Goal: Task Accomplishment & Management: Manage account settings

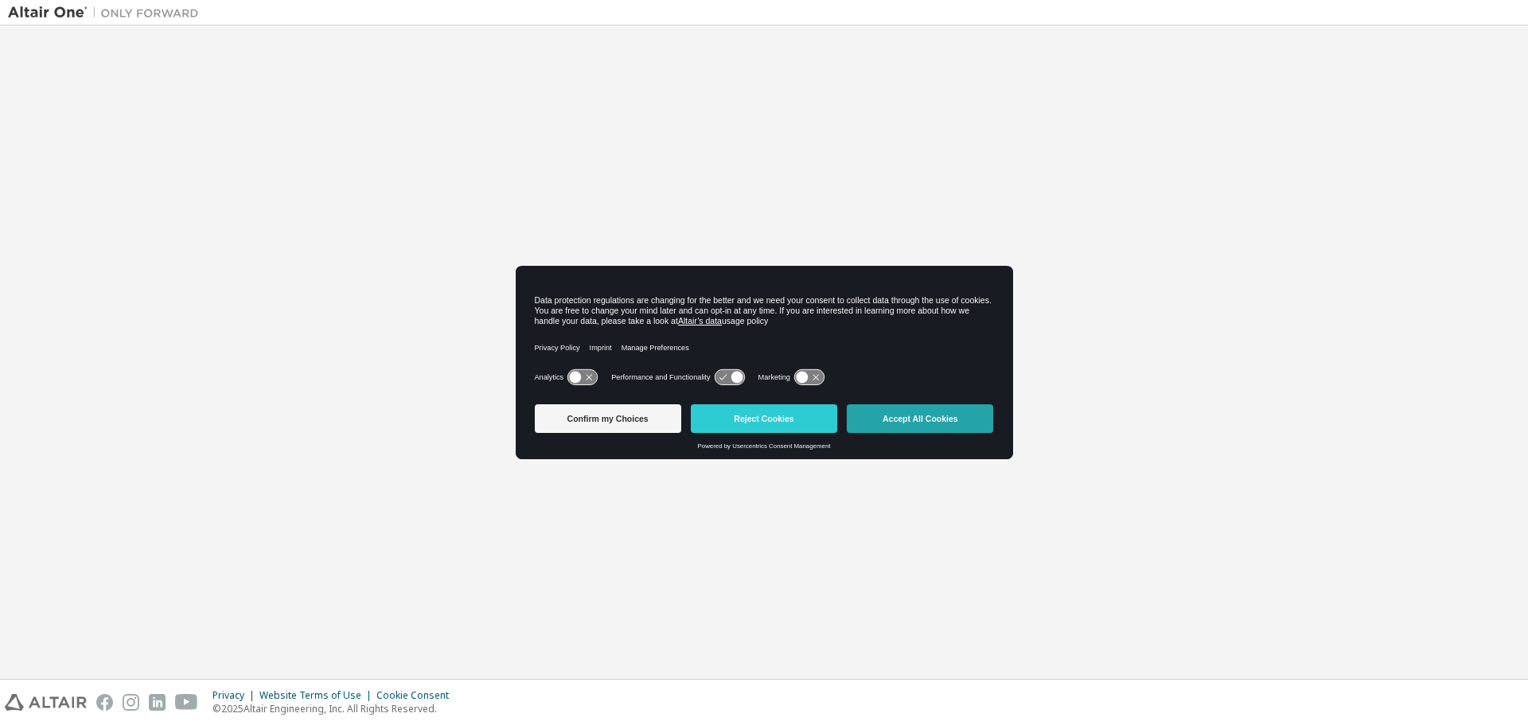
click at [900, 417] on button "Accept All Cookies" at bounding box center [920, 418] width 146 height 29
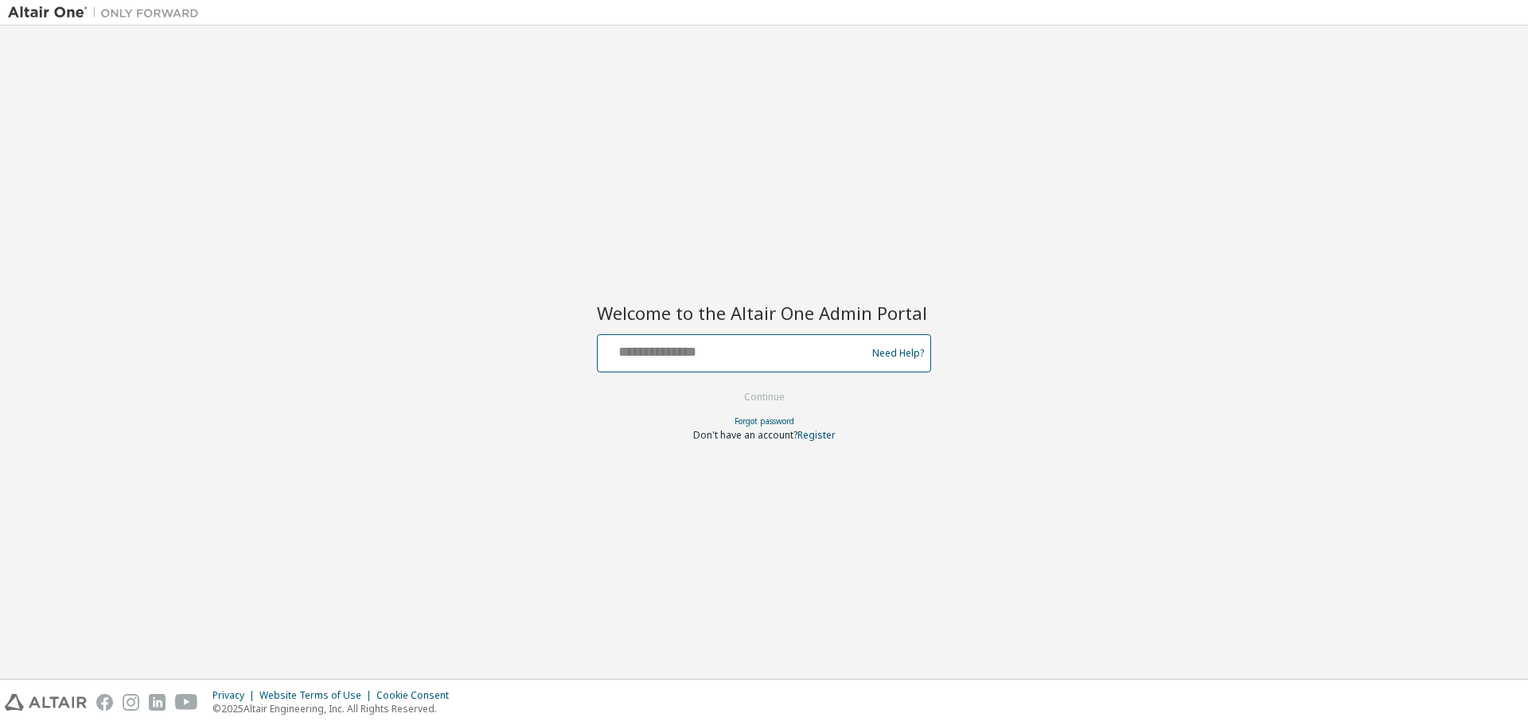
click at [670, 342] on input "text" at bounding box center [734, 349] width 260 height 23
type input "**********"
click at [761, 393] on button "Continue" at bounding box center [764, 397] width 74 height 24
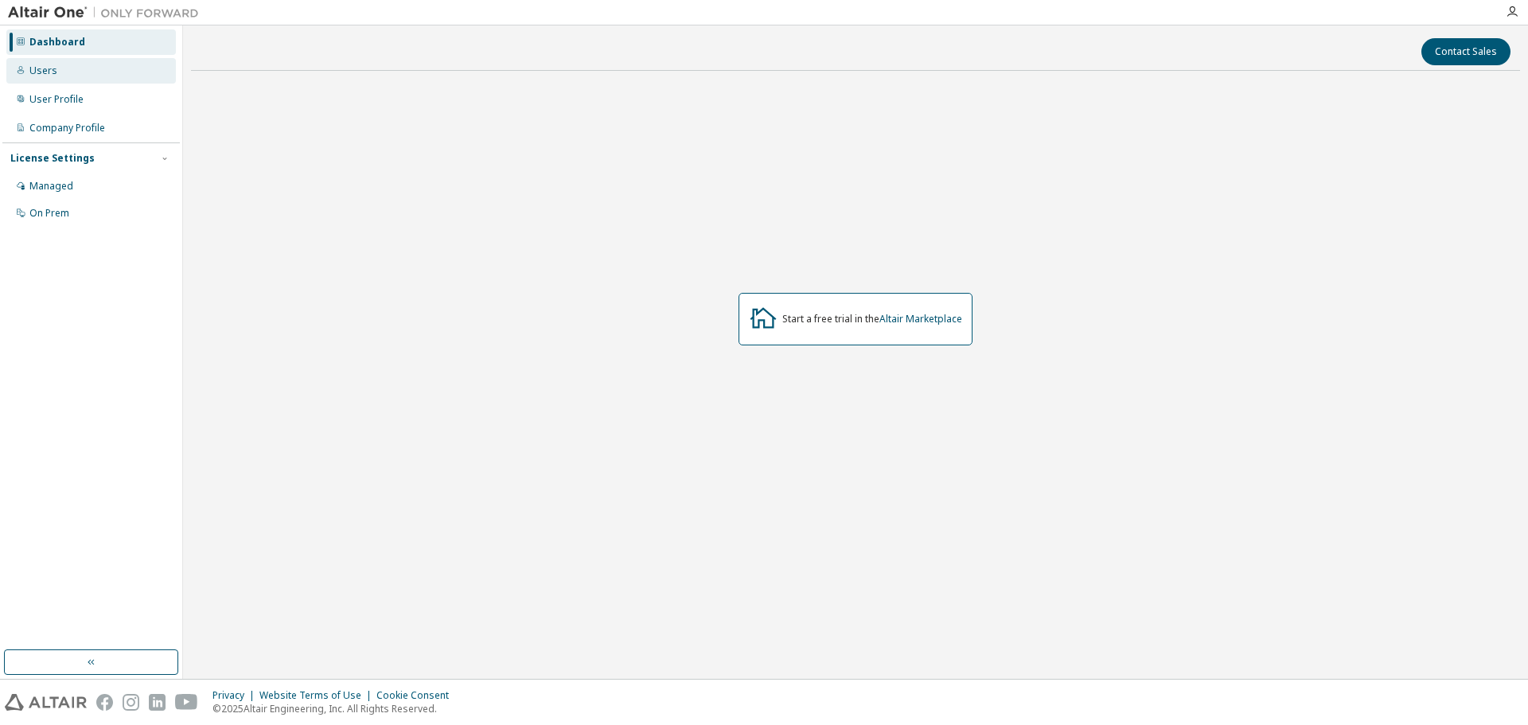
click at [42, 74] on div "Users" at bounding box center [43, 70] width 28 height 13
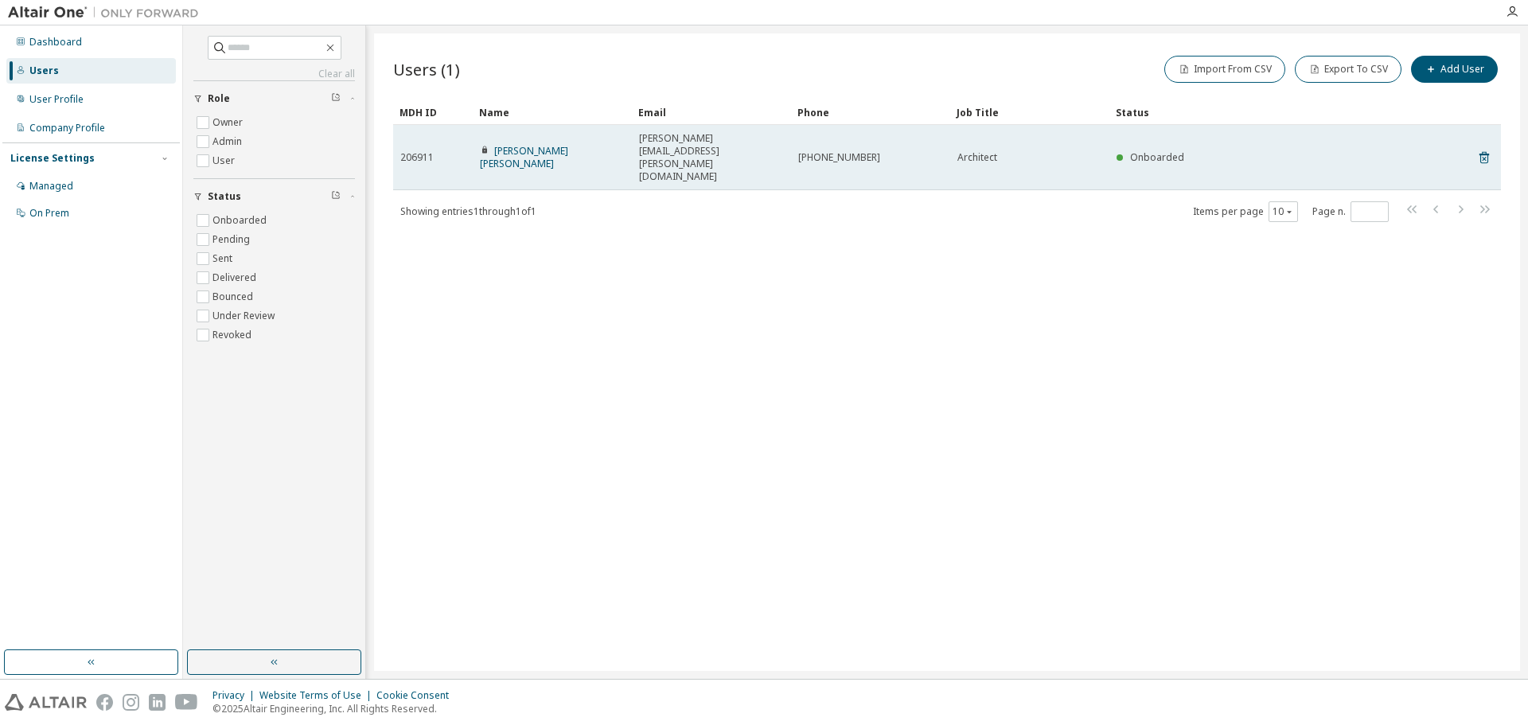
click at [430, 151] on span "206911" at bounding box center [416, 157] width 33 height 13
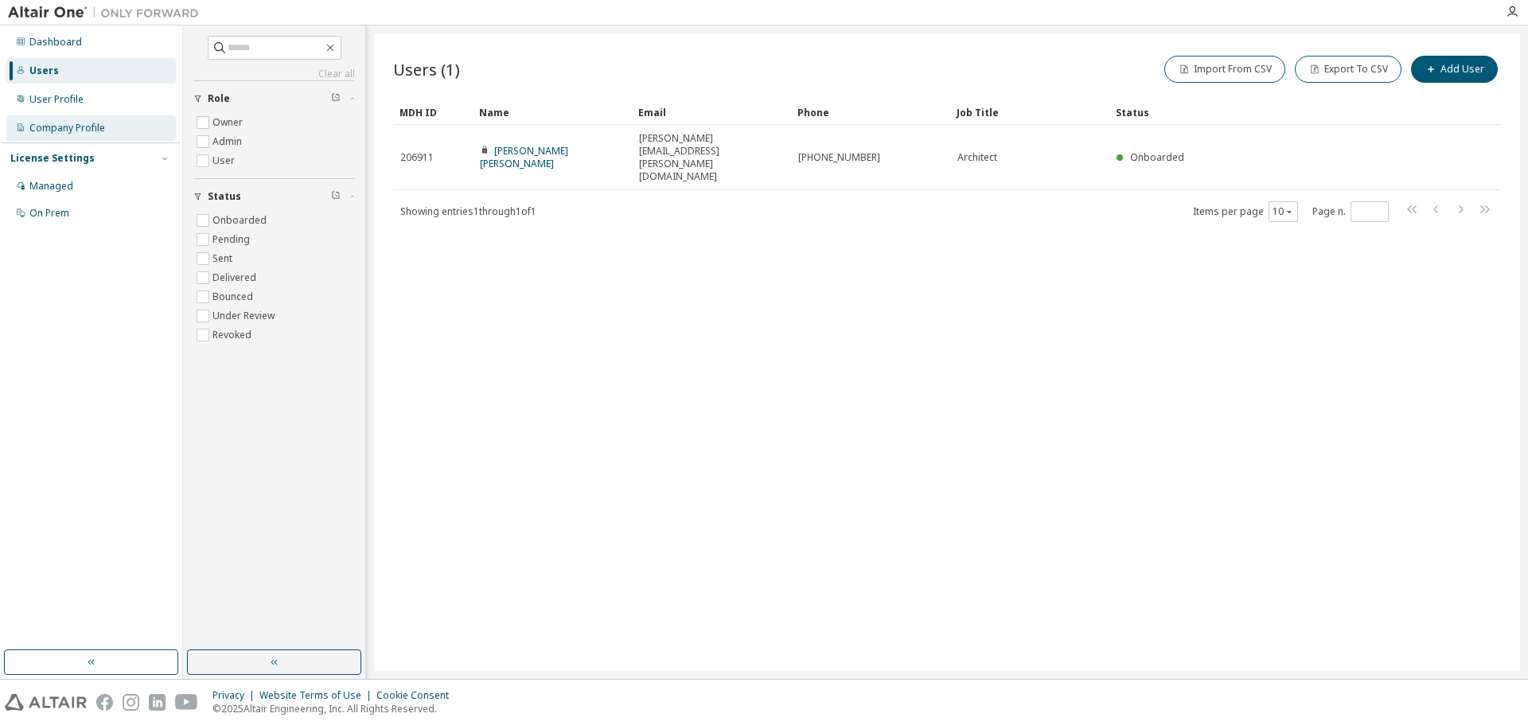
click at [79, 127] on div "Company Profile" at bounding box center [67, 128] width 76 height 13
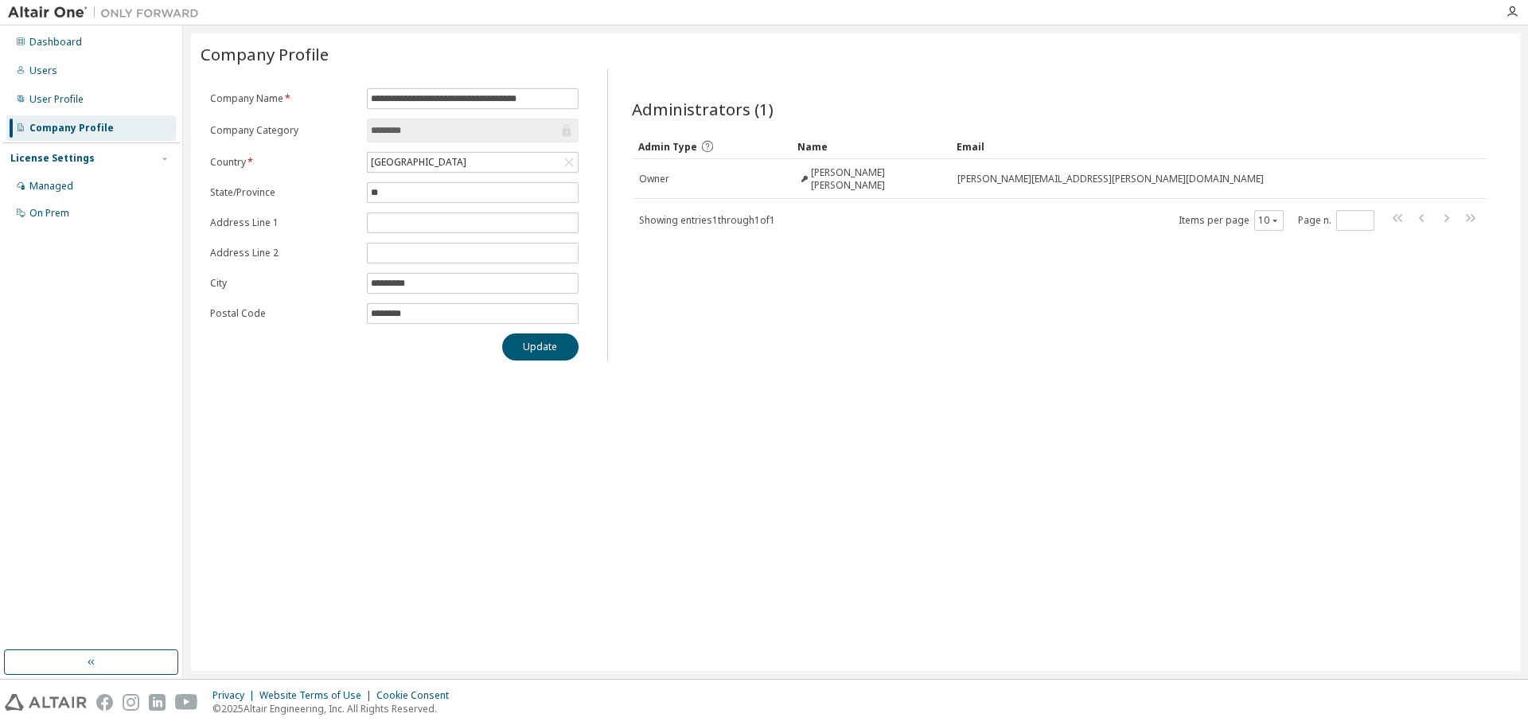
click at [74, 158] on div "License Settings" at bounding box center [52, 158] width 84 height 13
click at [63, 185] on div "Managed" at bounding box center [51, 186] width 44 height 13
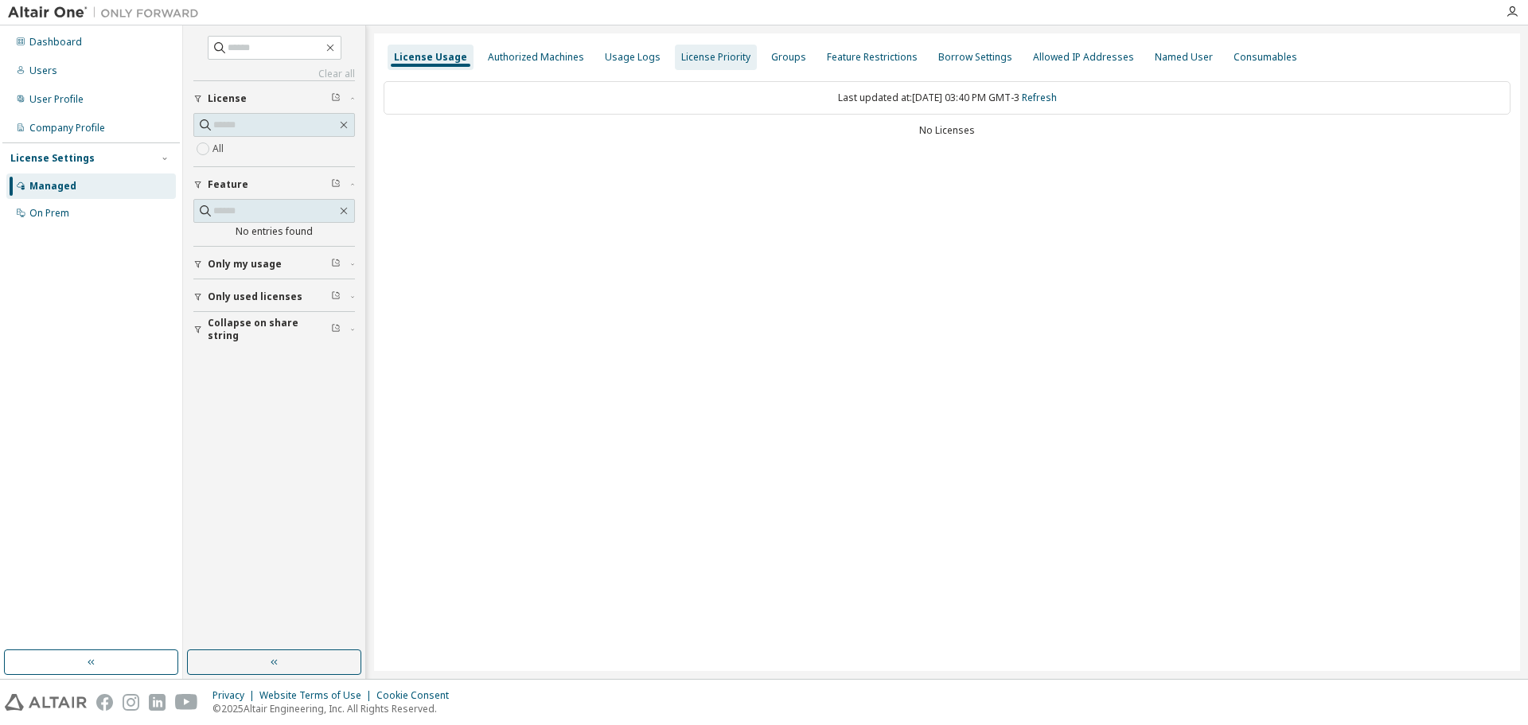
click at [535, 65] on div "Authorized Machines" at bounding box center [535, 57] width 109 height 25
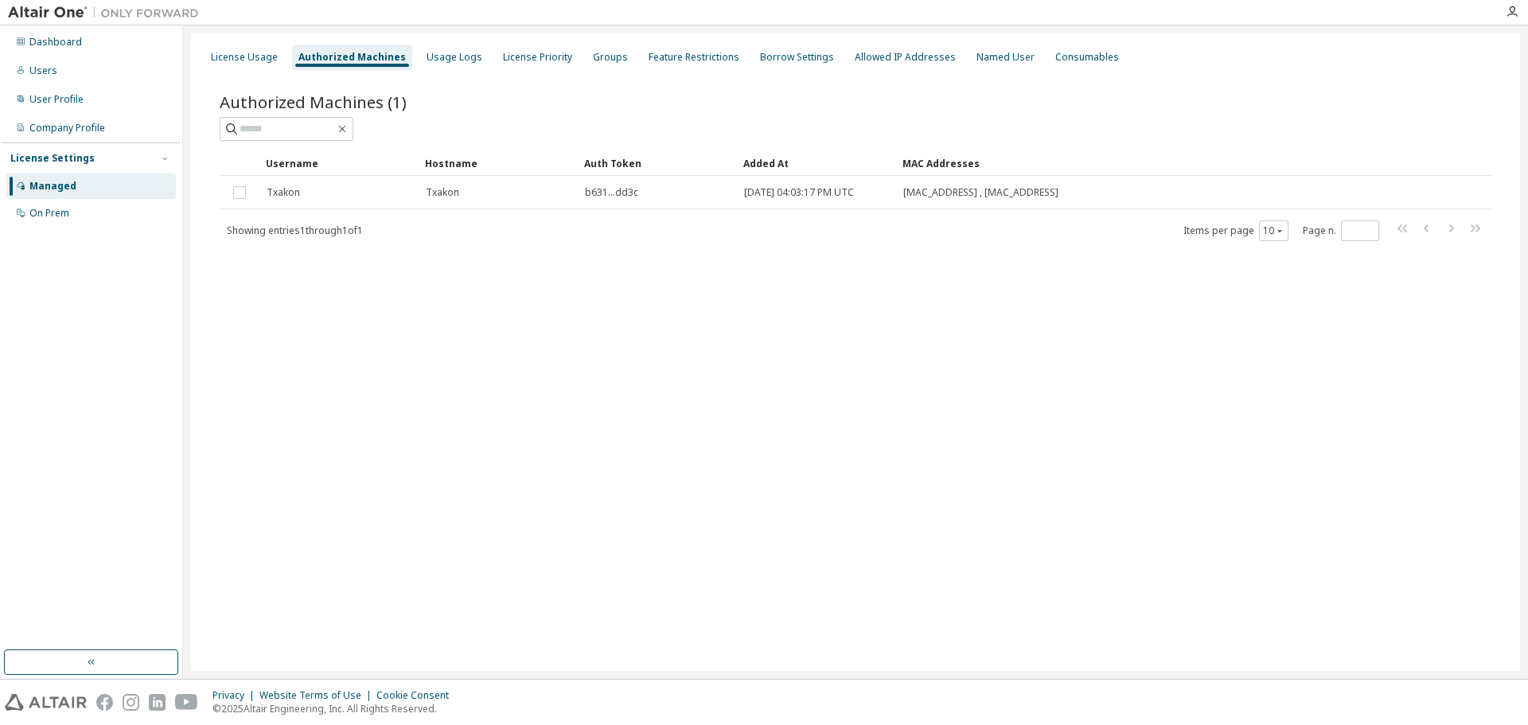
click at [423, 270] on div "Authorized Machines (1) Clear Load Save Save As Field Operator Value Select fil…" at bounding box center [856, 178] width 1310 height 212
click at [457, 52] on div "Usage Logs" at bounding box center [454, 57] width 56 height 13
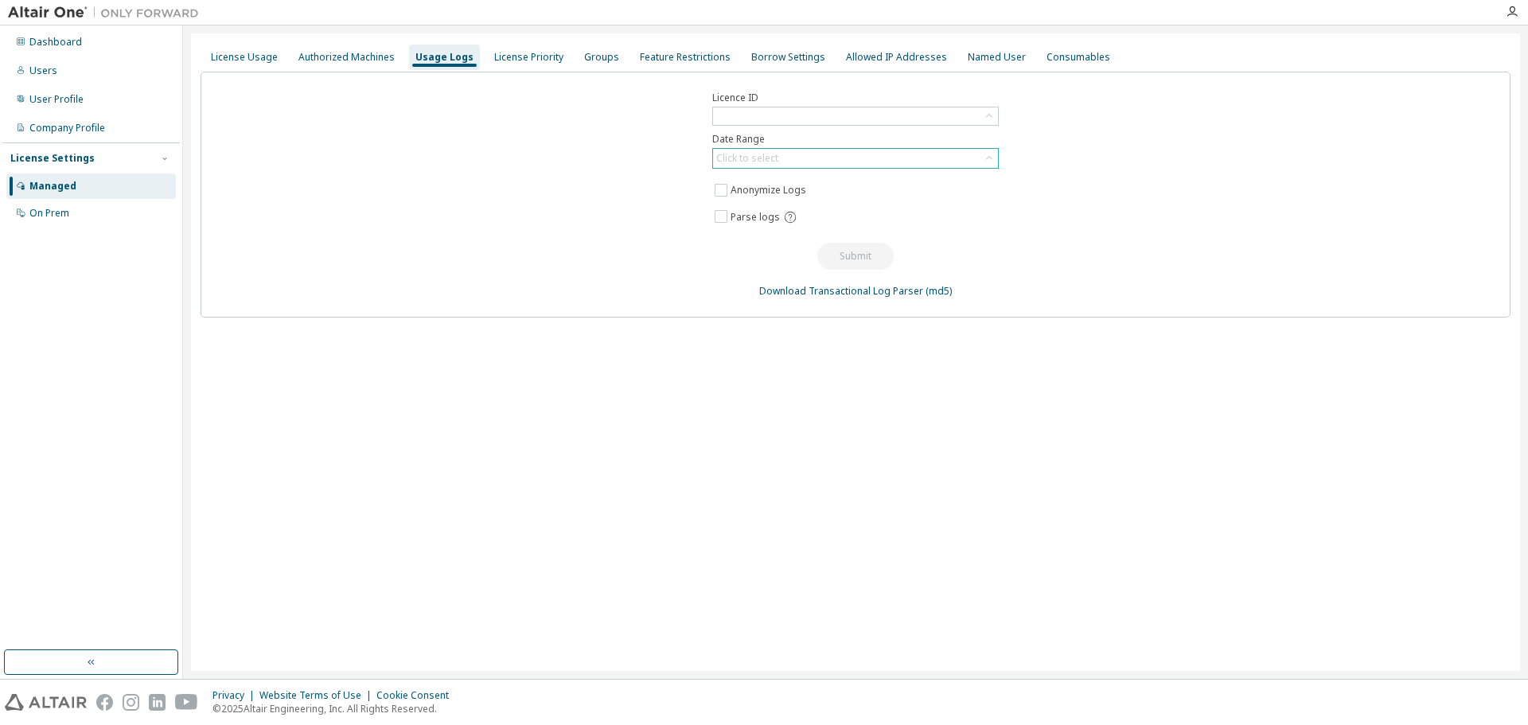
click at [768, 162] on div "Click to select" at bounding box center [747, 158] width 62 height 13
click at [603, 53] on div "Groups" at bounding box center [601, 57] width 35 height 13
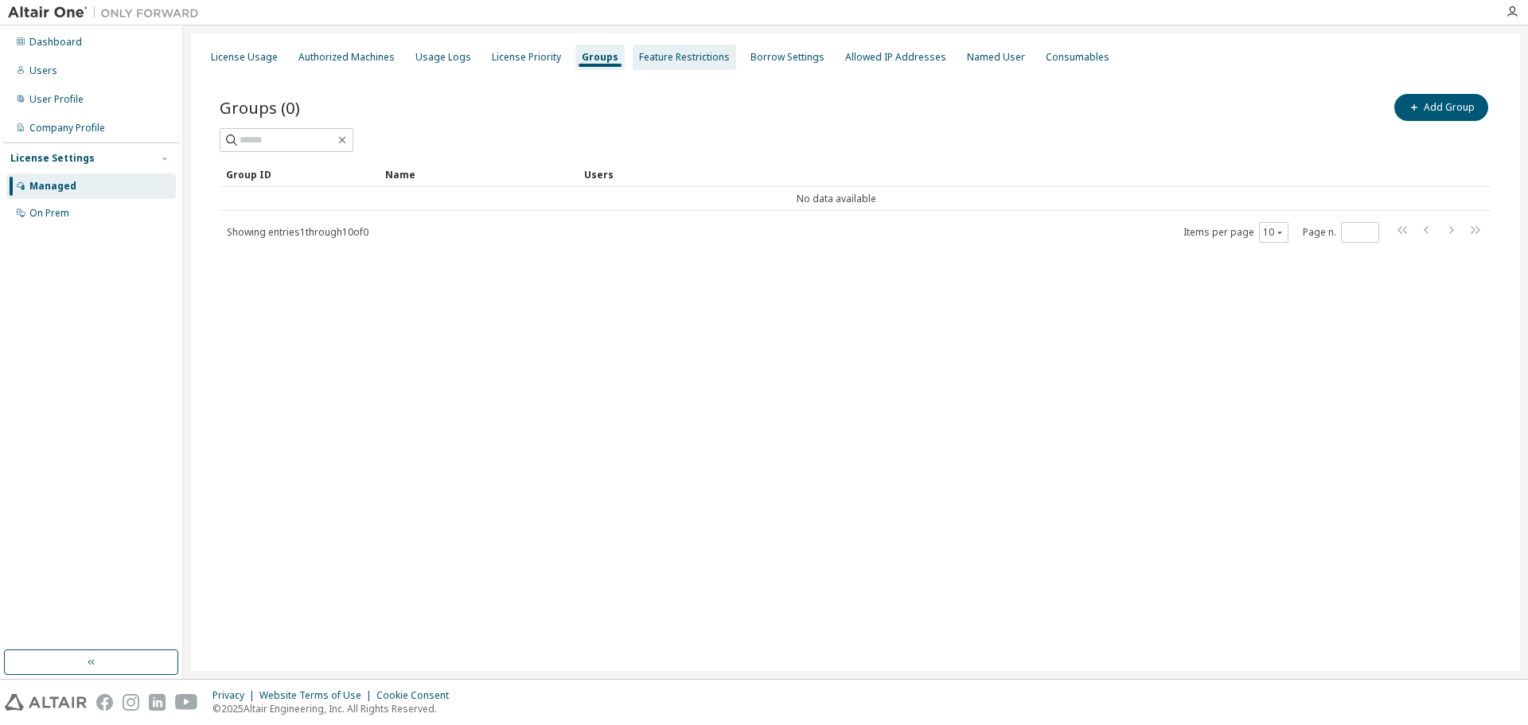
click at [683, 60] on div "Feature Restrictions" at bounding box center [684, 57] width 91 height 13
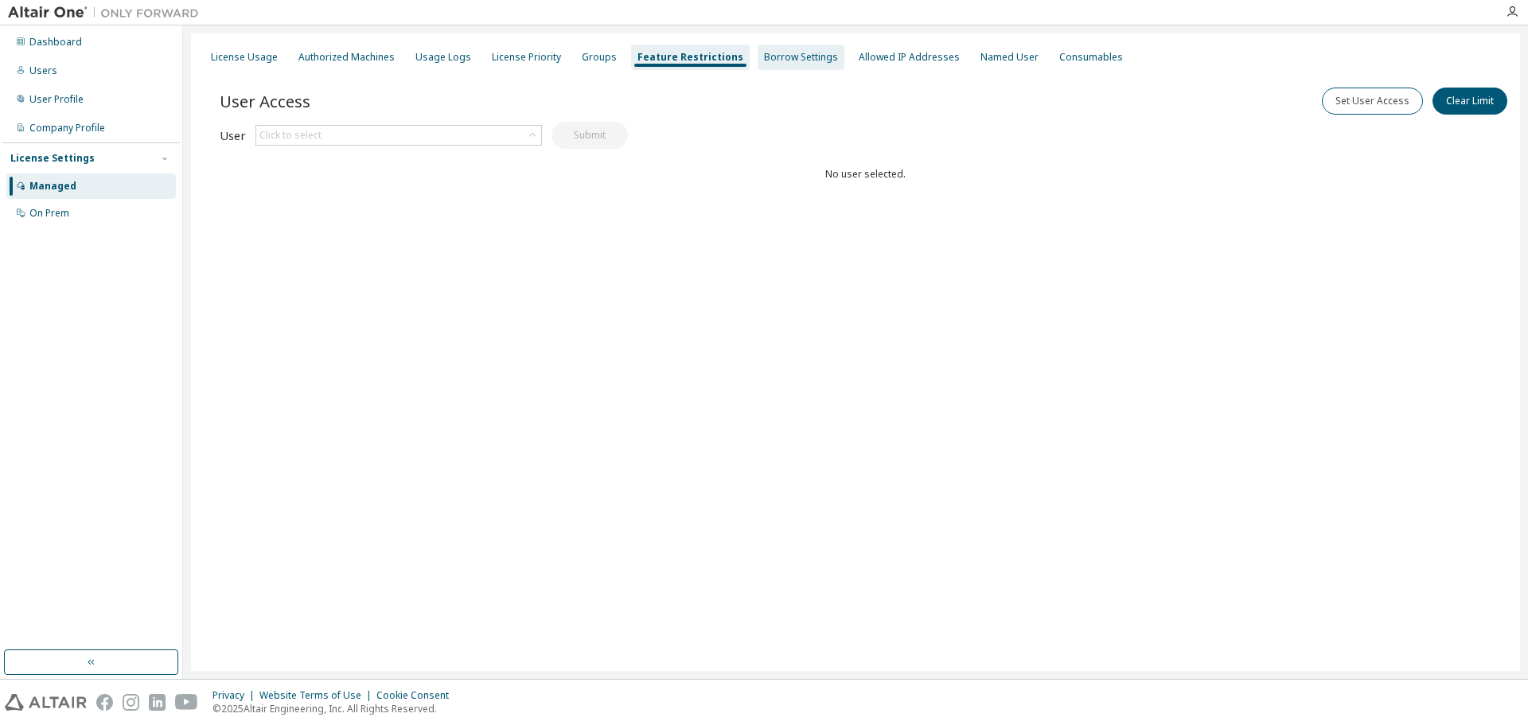
click at [786, 59] on div "Borrow Settings" at bounding box center [801, 57] width 74 height 13
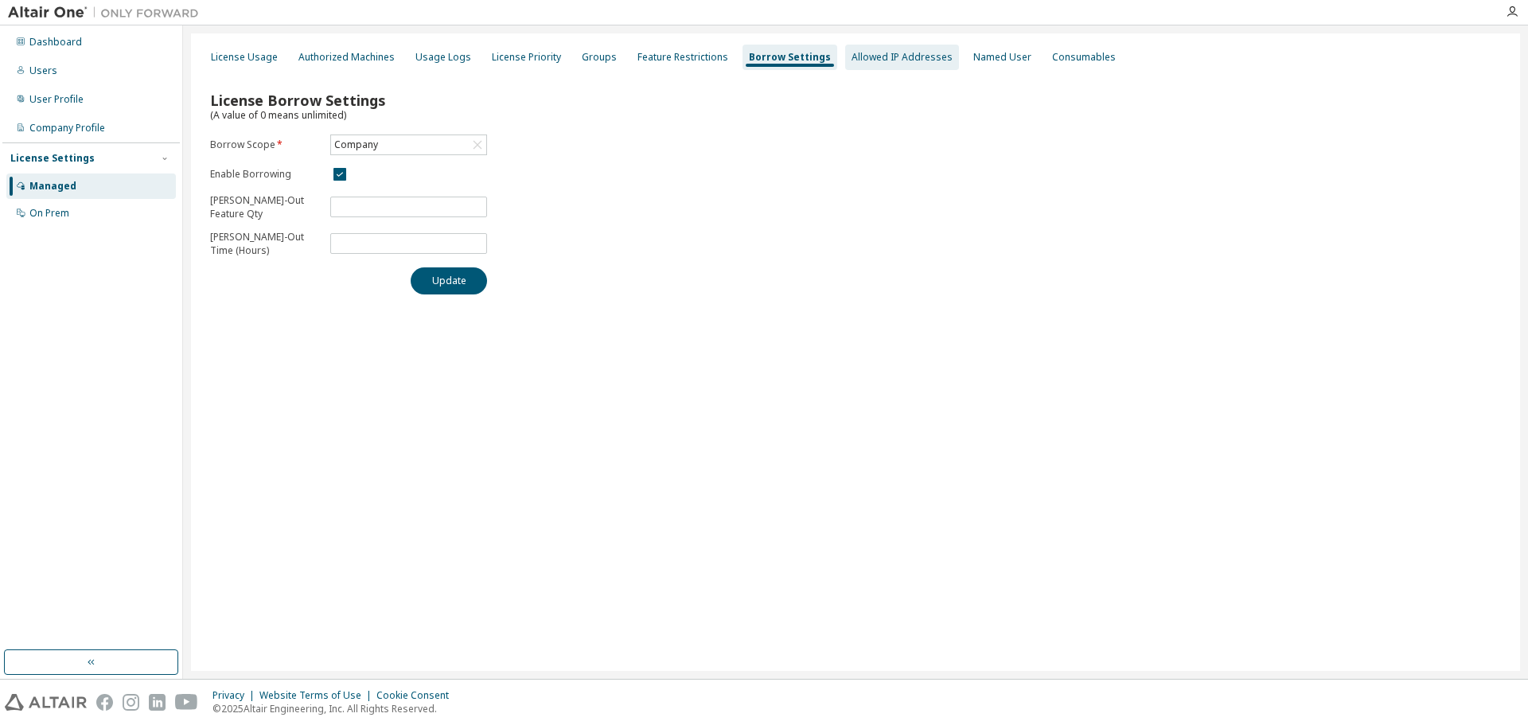
click at [911, 63] on div "Allowed IP Addresses" at bounding box center [901, 57] width 101 height 13
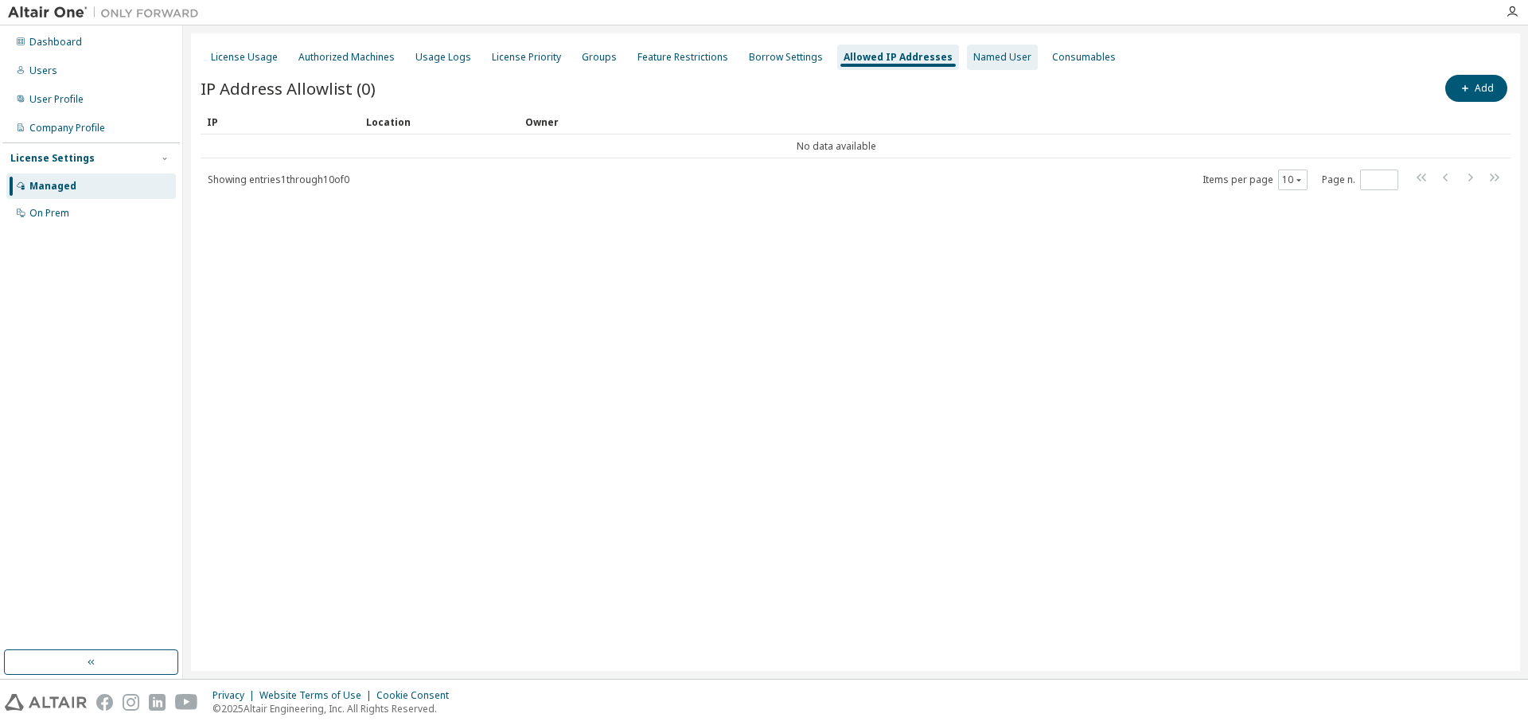
click at [991, 61] on div "Named User" at bounding box center [1002, 57] width 58 height 13
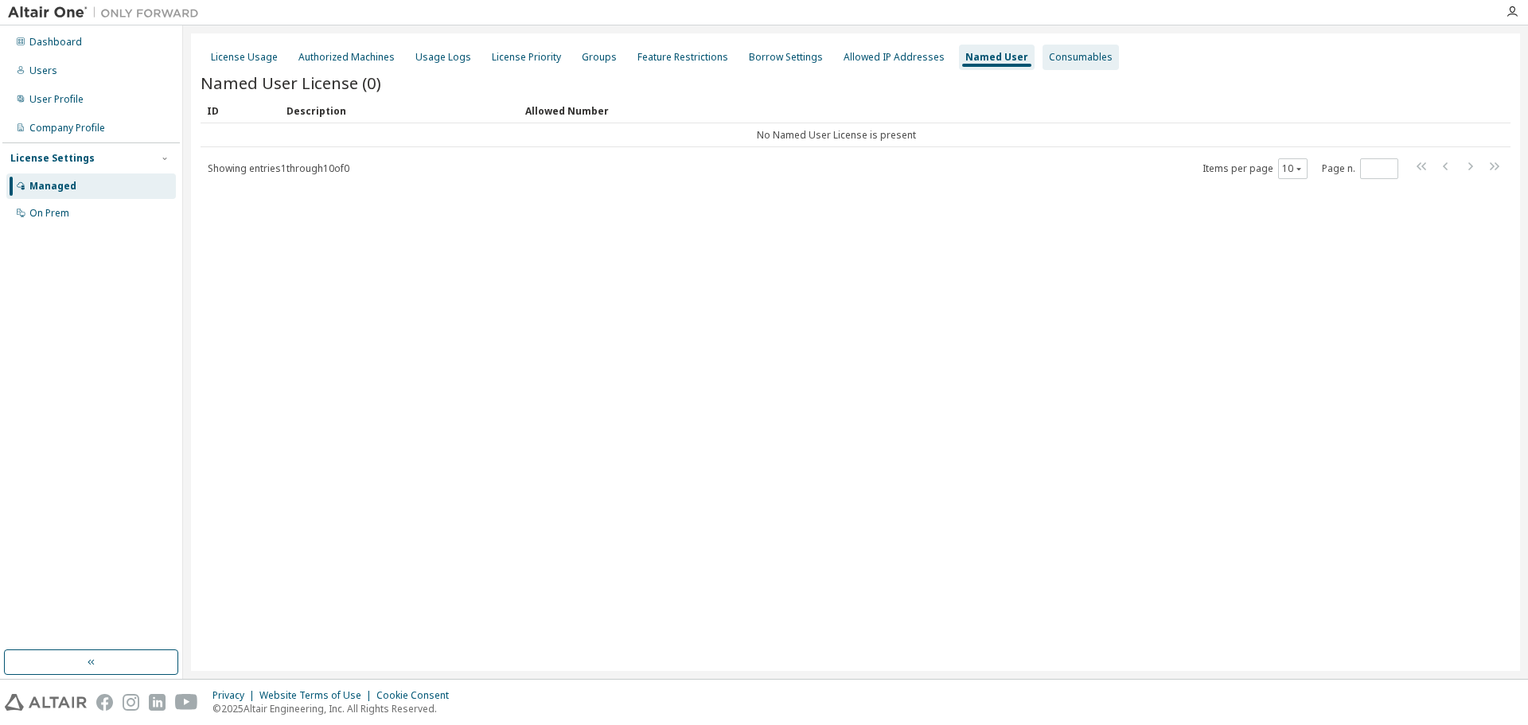
click at [1049, 62] on div "Consumables" at bounding box center [1081, 57] width 64 height 13
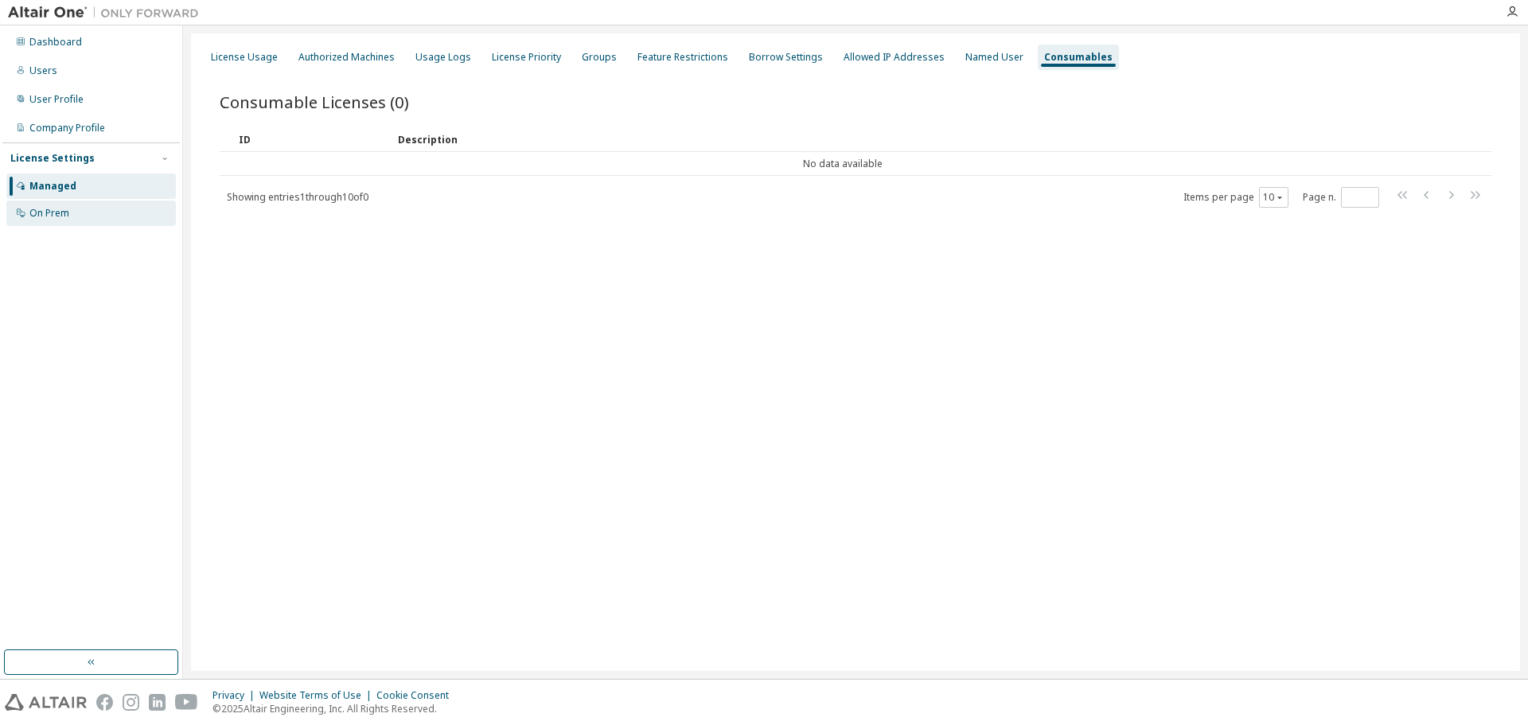
click at [53, 211] on div "On Prem" at bounding box center [49, 213] width 40 height 13
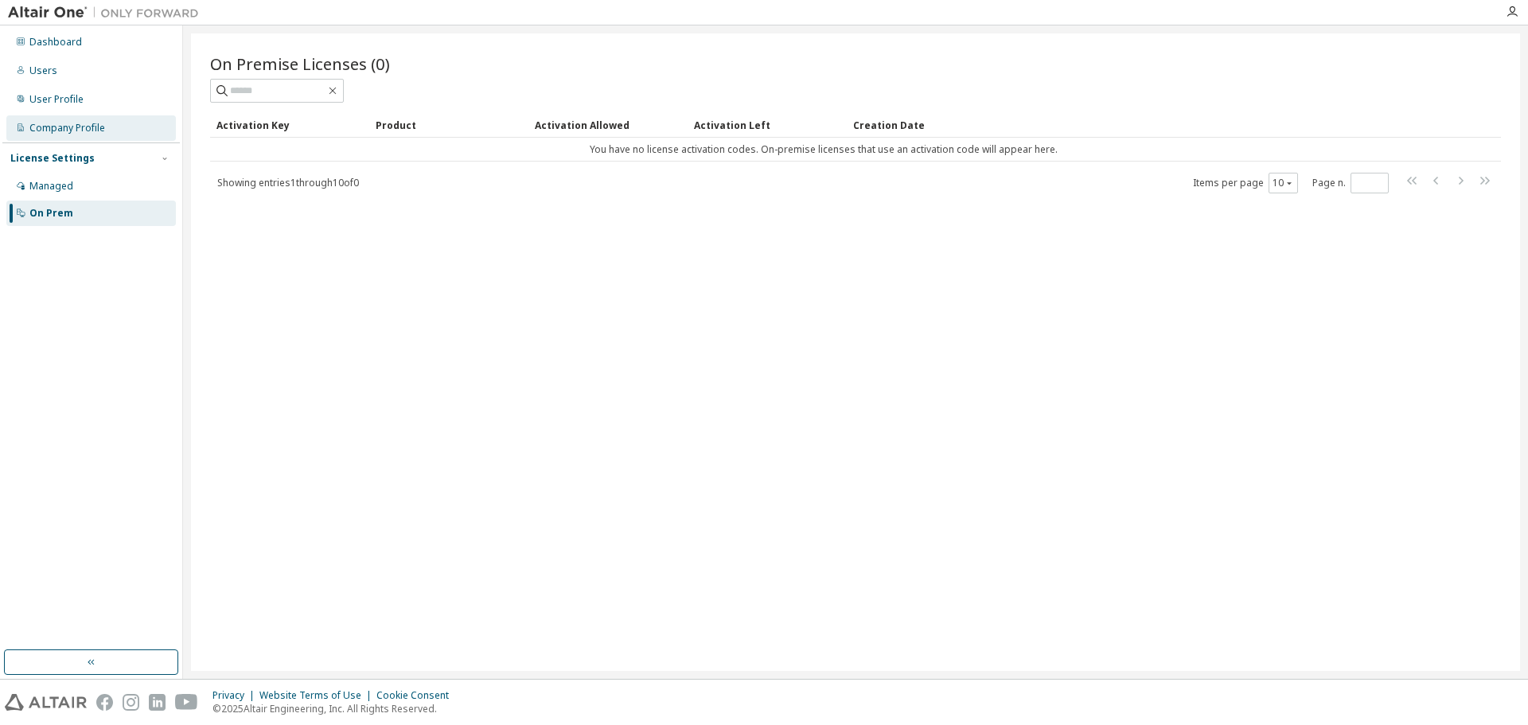
click at [44, 124] on div "Company Profile" at bounding box center [67, 128] width 76 height 13
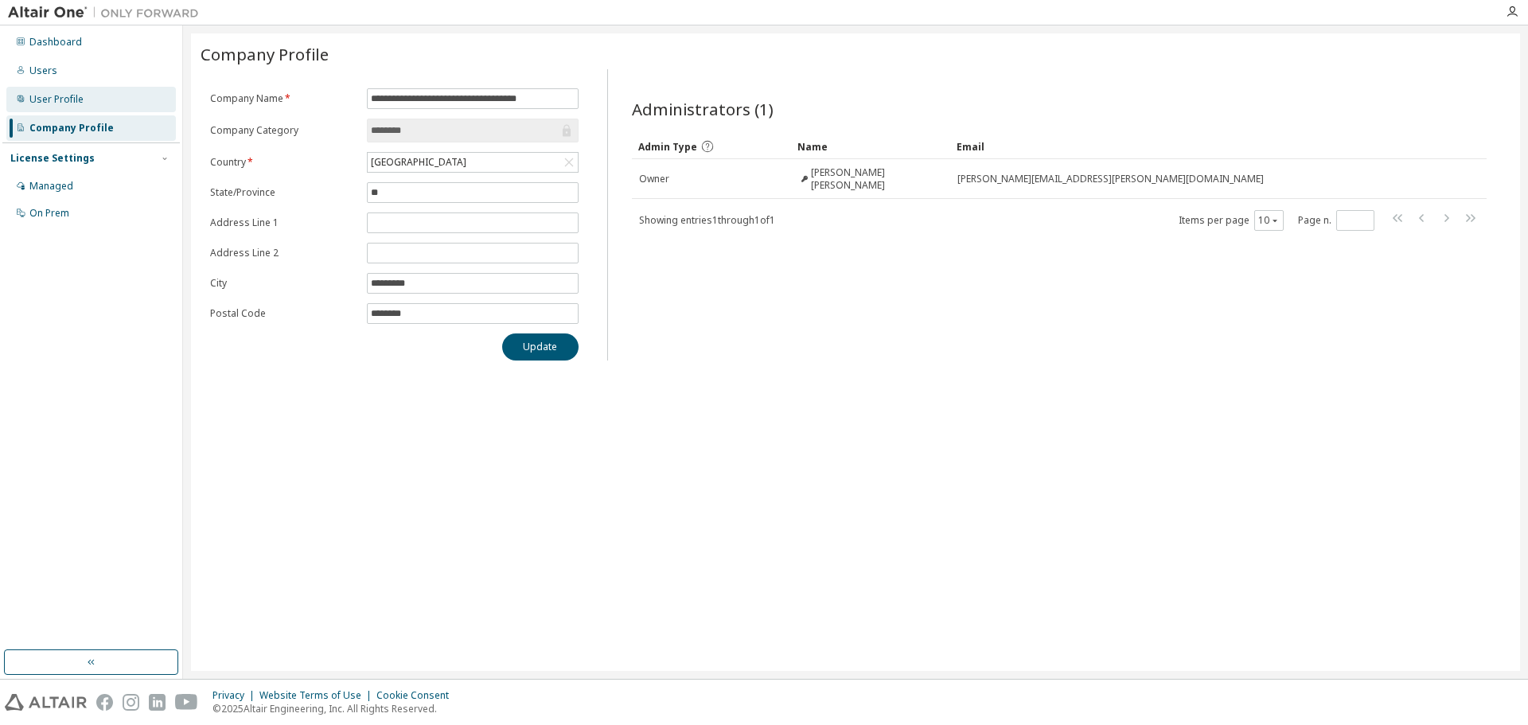
click at [72, 91] on div "User Profile" at bounding box center [90, 99] width 169 height 25
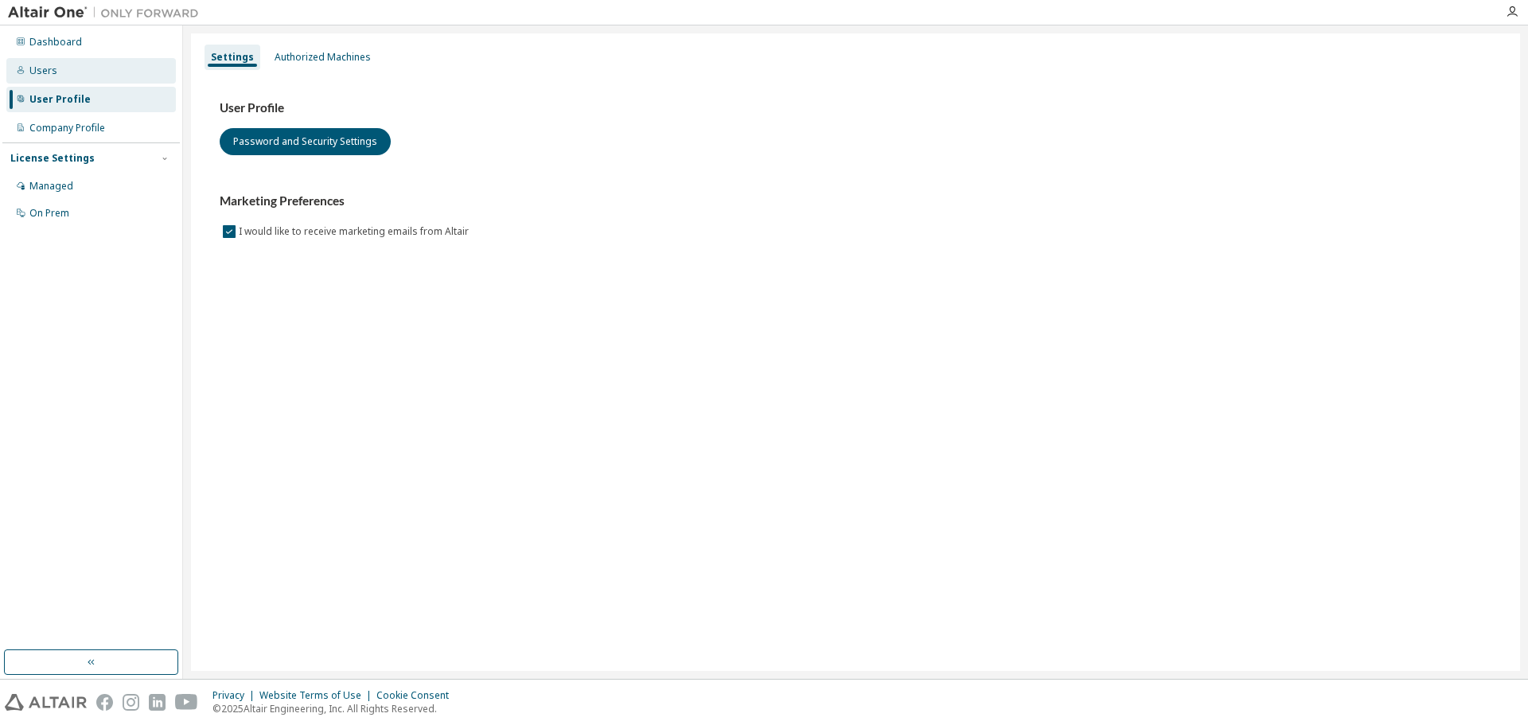
click at [47, 66] on div "Users" at bounding box center [43, 70] width 28 height 13
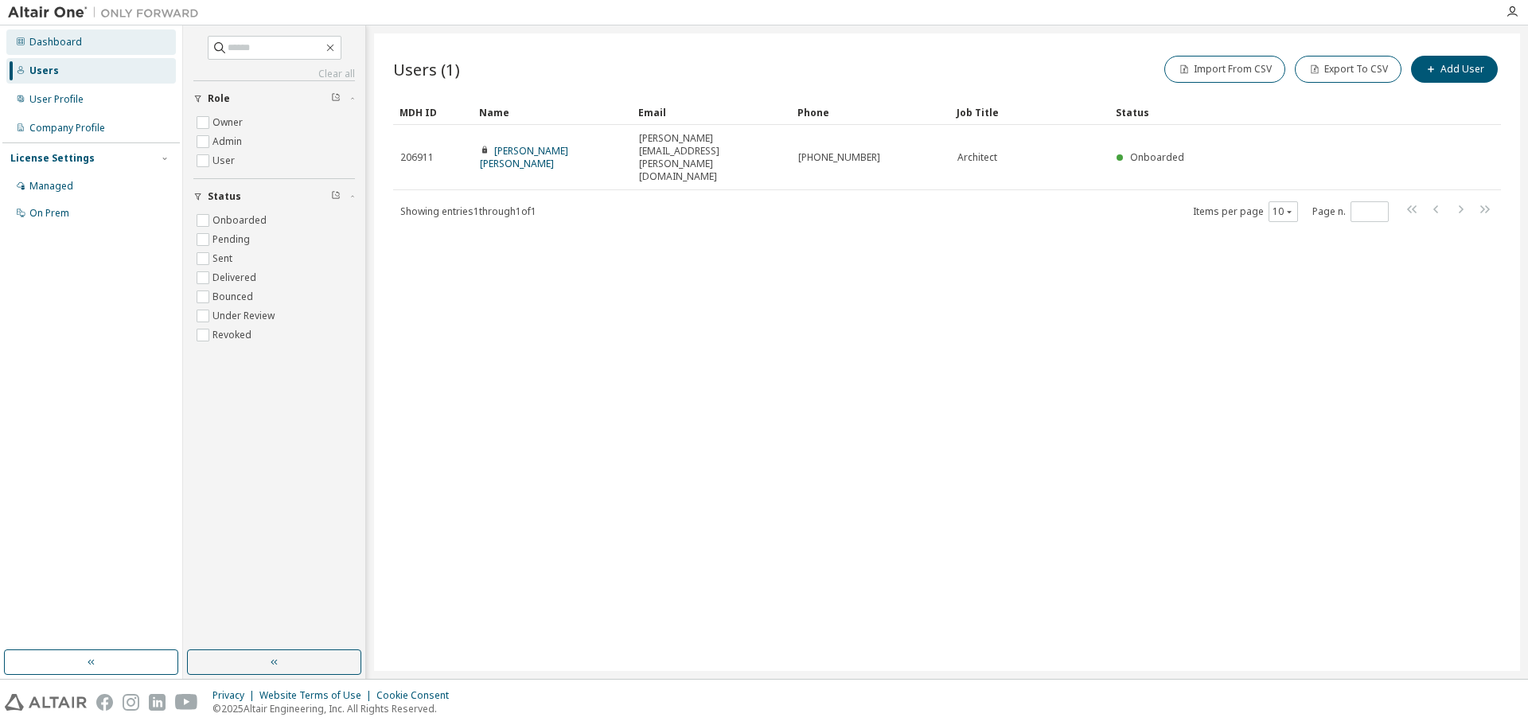
click at [60, 41] on div "Dashboard" at bounding box center [55, 42] width 53 height 13
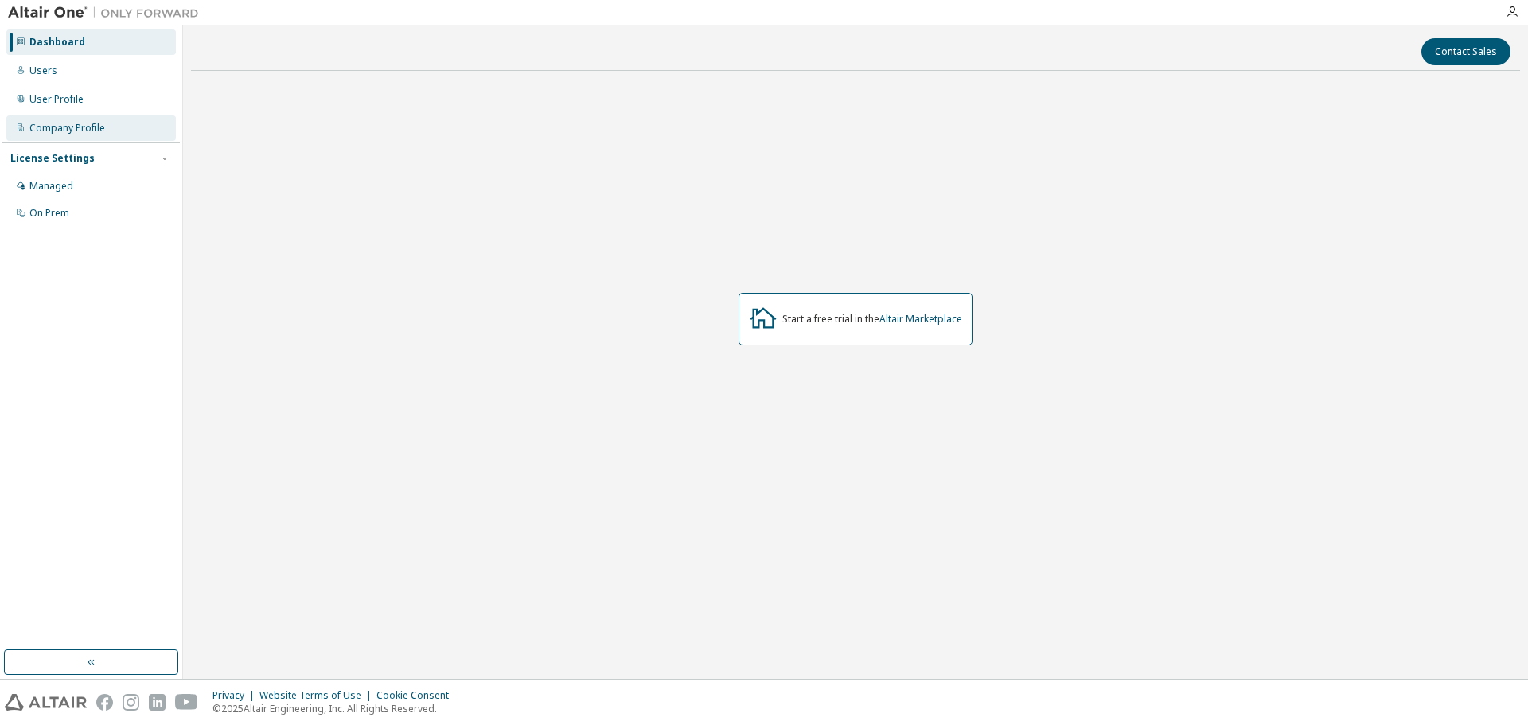
click at [59, 122] on div "Company Profile" at bounding box center [67, 128] width 76 height 13
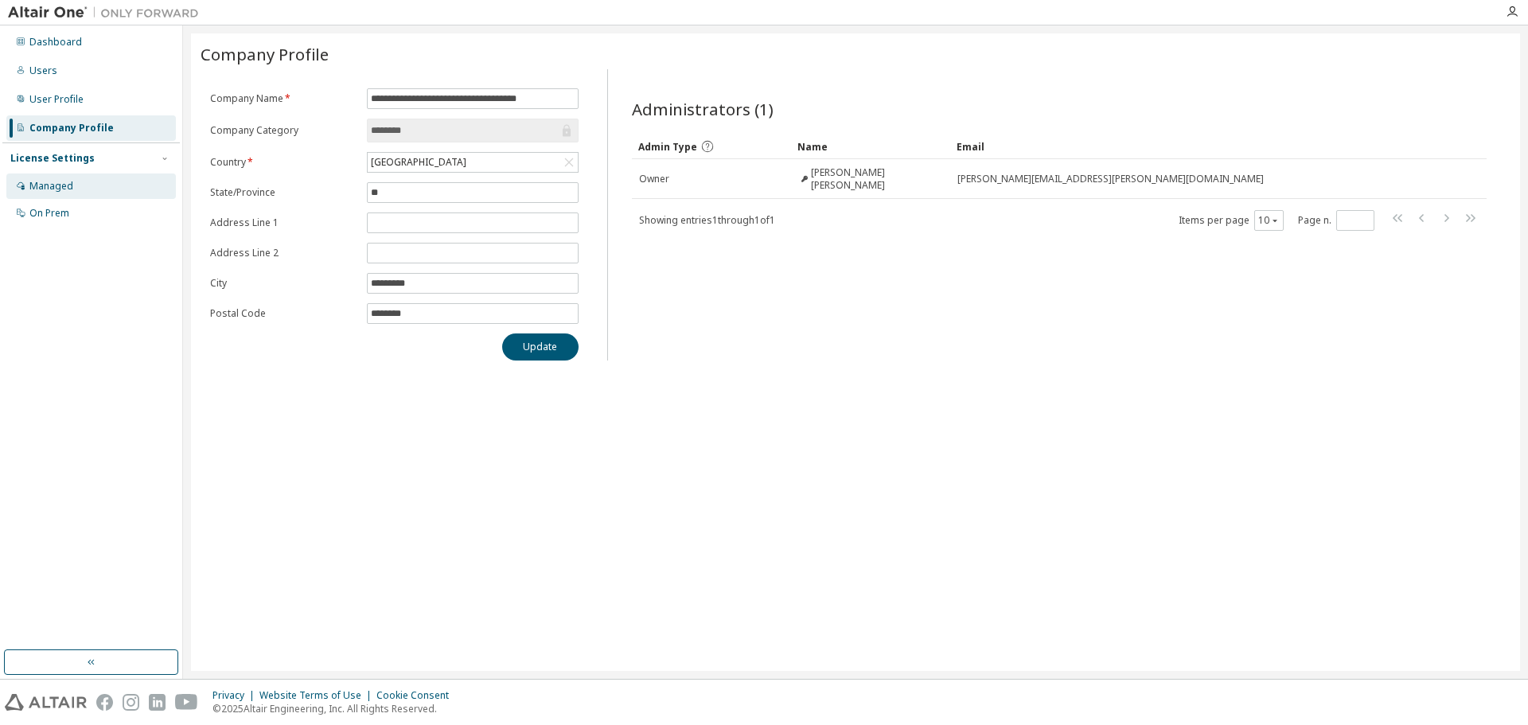
click at [71, 183] on div "Managed" at bounding box center [51, 186] width 44 height 13
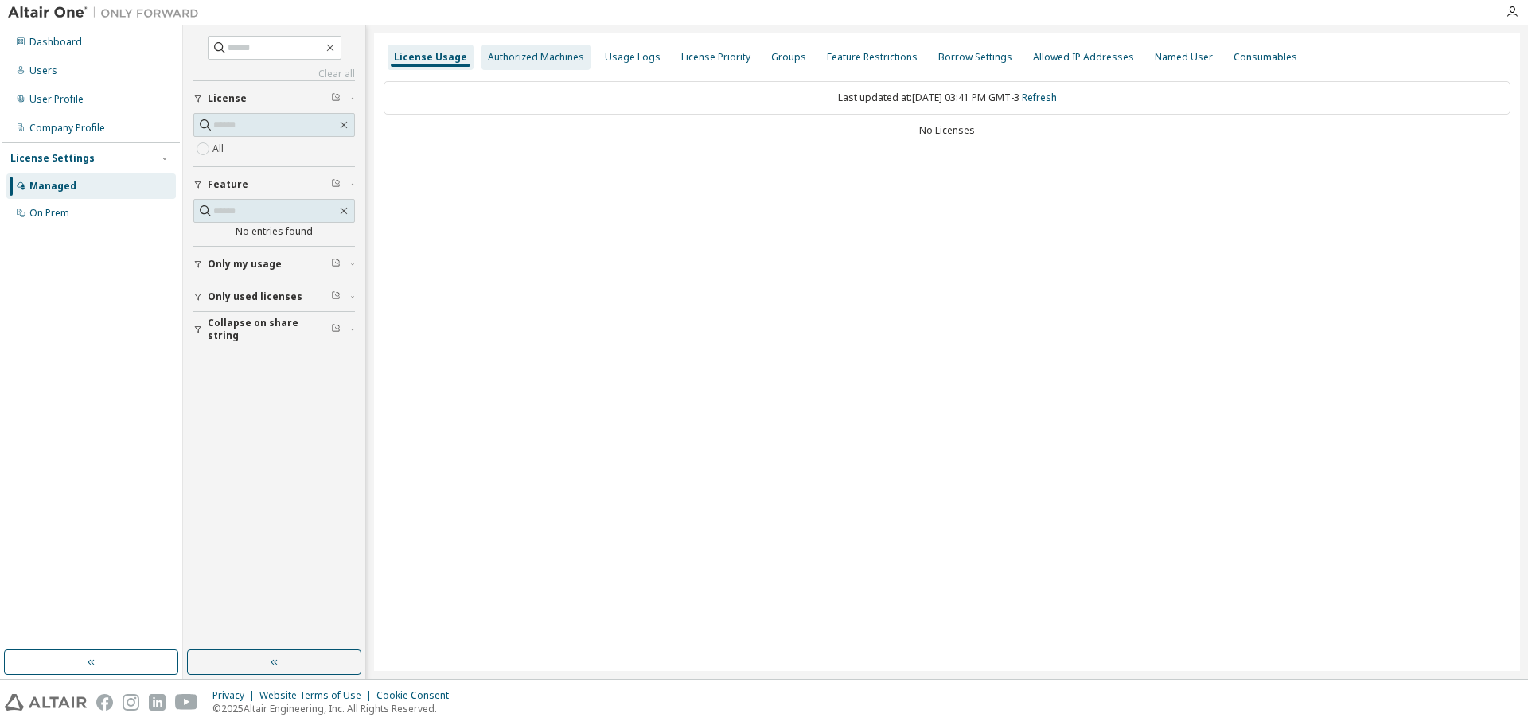
click at [512, 61] on div "Authorized Machines" at bounding box center [536, 57] width 96 height 13
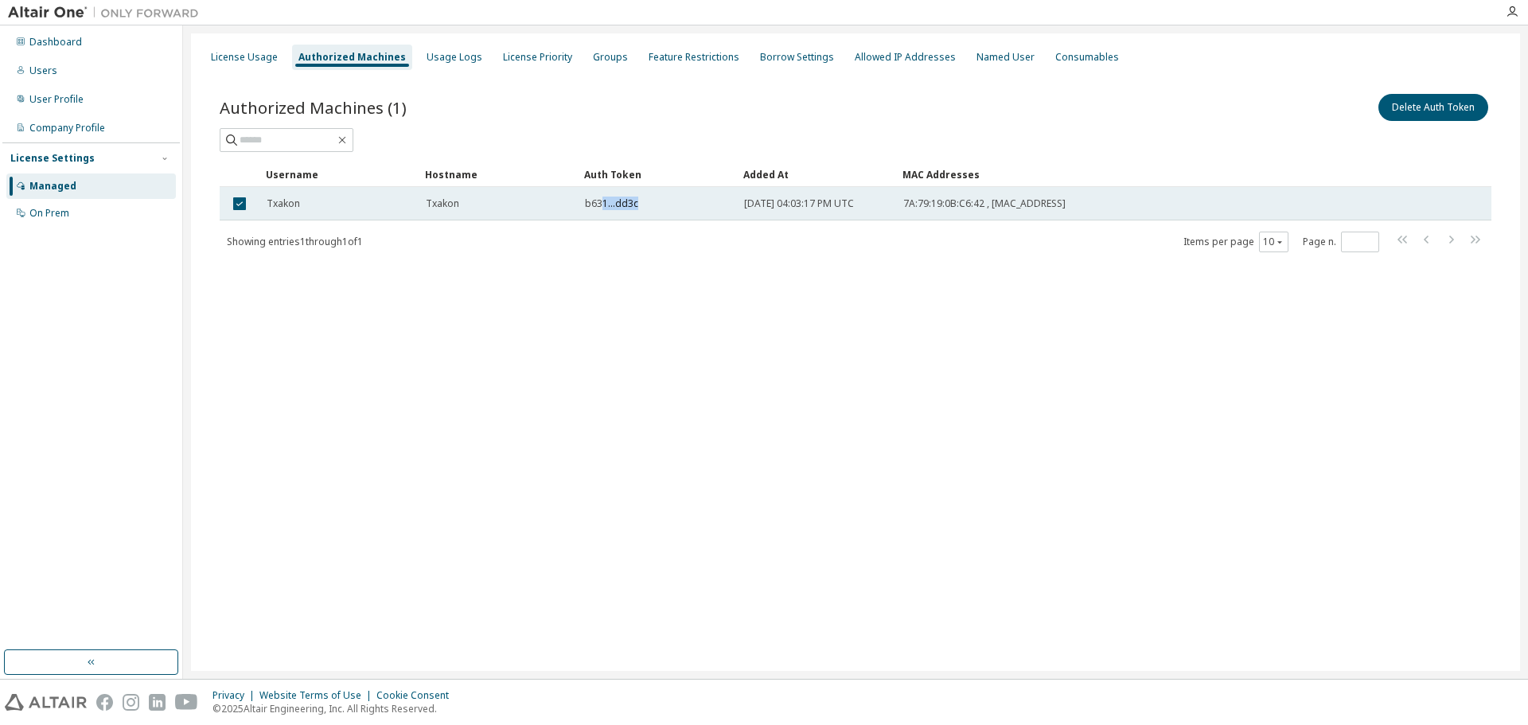
drag, startPoint x: 604, startPoint y: 204, endPoint x: 661, endPoint y: 203, distance: 57.3
click at [661, 203] on div "b631...dd3c" at bounding box center [657, 203] width 145 height 13
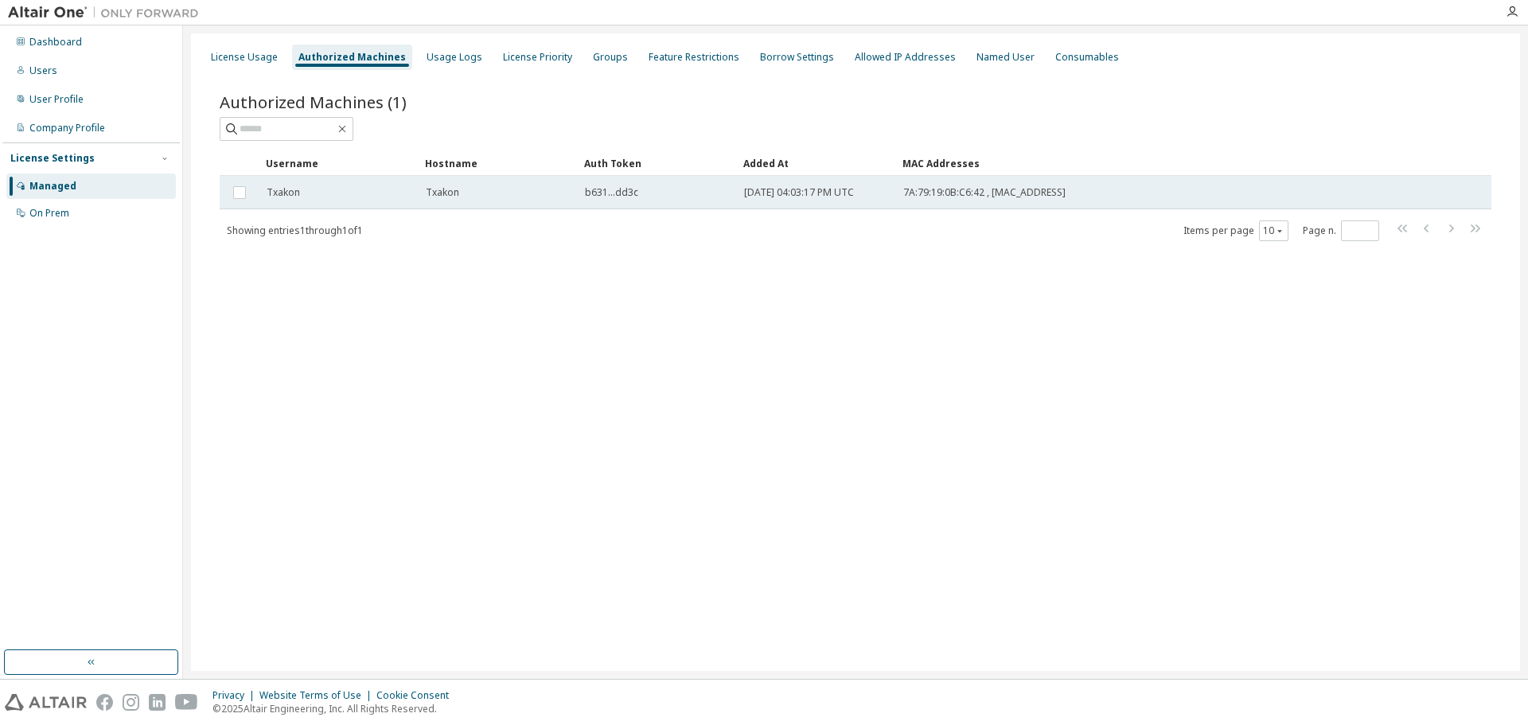
click at [846, 197] on span "[DATE] 04:03:17 PM UTC" at bounding box center [799, 192] width 110 height 13
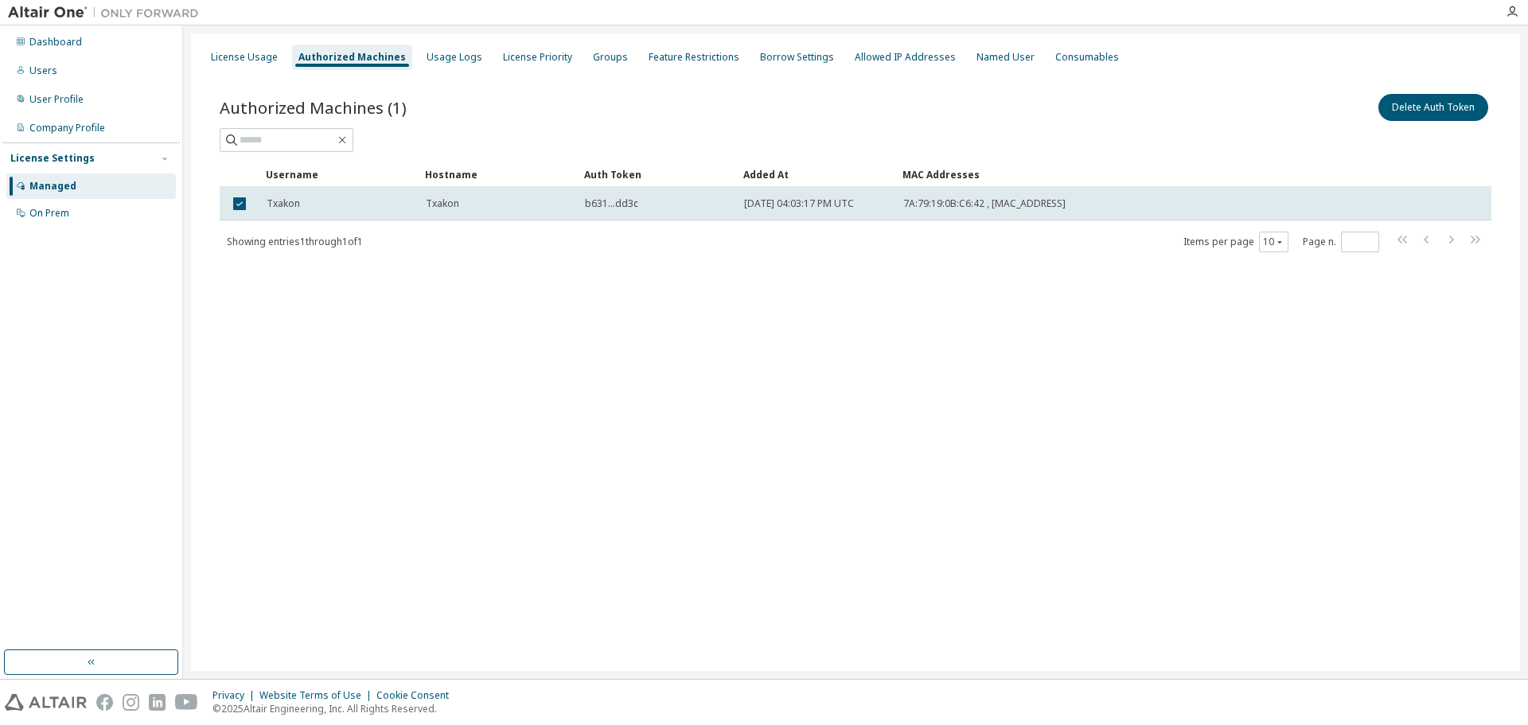
click at [831, 279] on div "Authorized Machines (1) Delete Auth Token Clear Load Save Save As Field Operato…" at bounding box center [856, 183] width 1310 height 223
click at [853, 294] on div "Authorized Machines (1) Delete Auth Token Clear Load Save Save As Field Operato…" at bounding box center [856, 183] width 1310 height 223
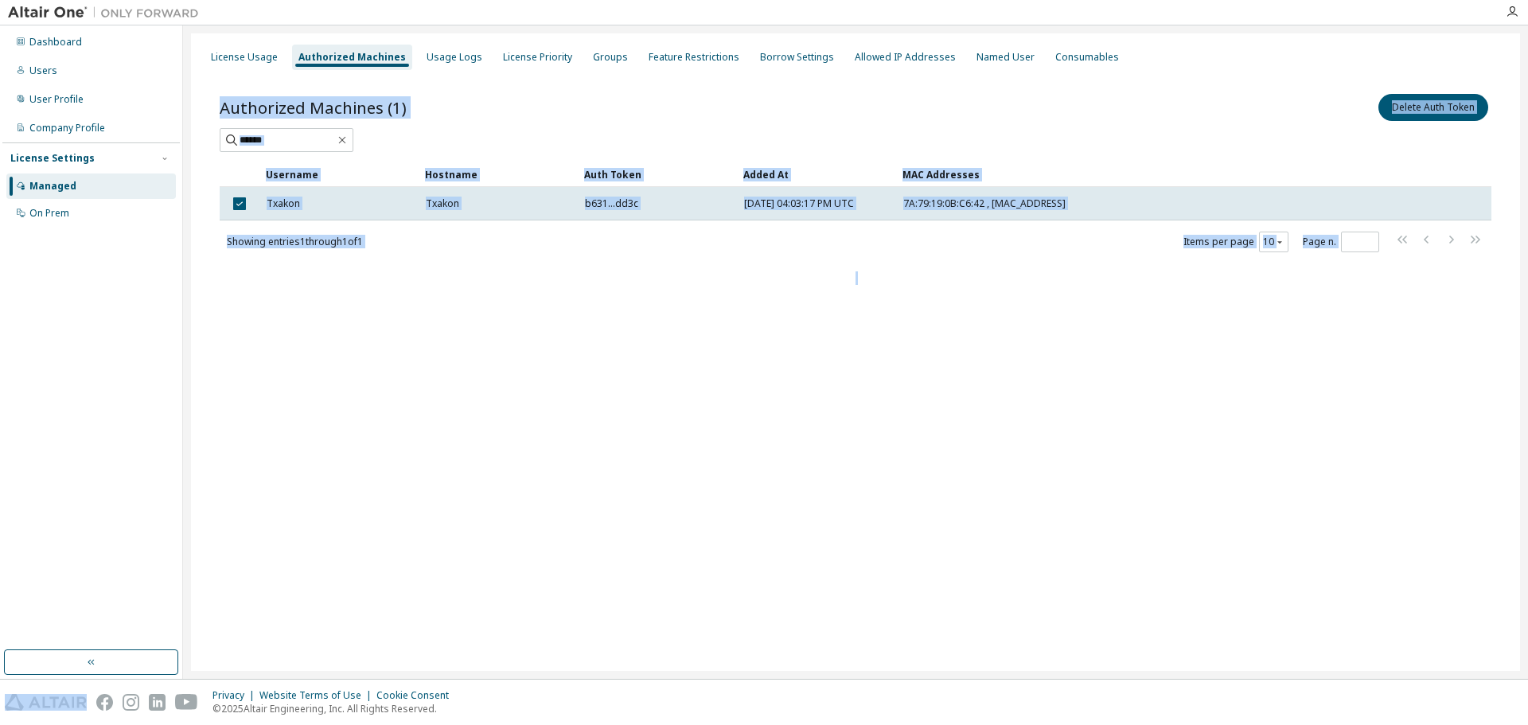
click at [853, 294] on div "Authorized Machines (1) Delete Auth Token Clear Load Save Save As Field Operato…" at bounding box center [856, 183] width 1310 height 223
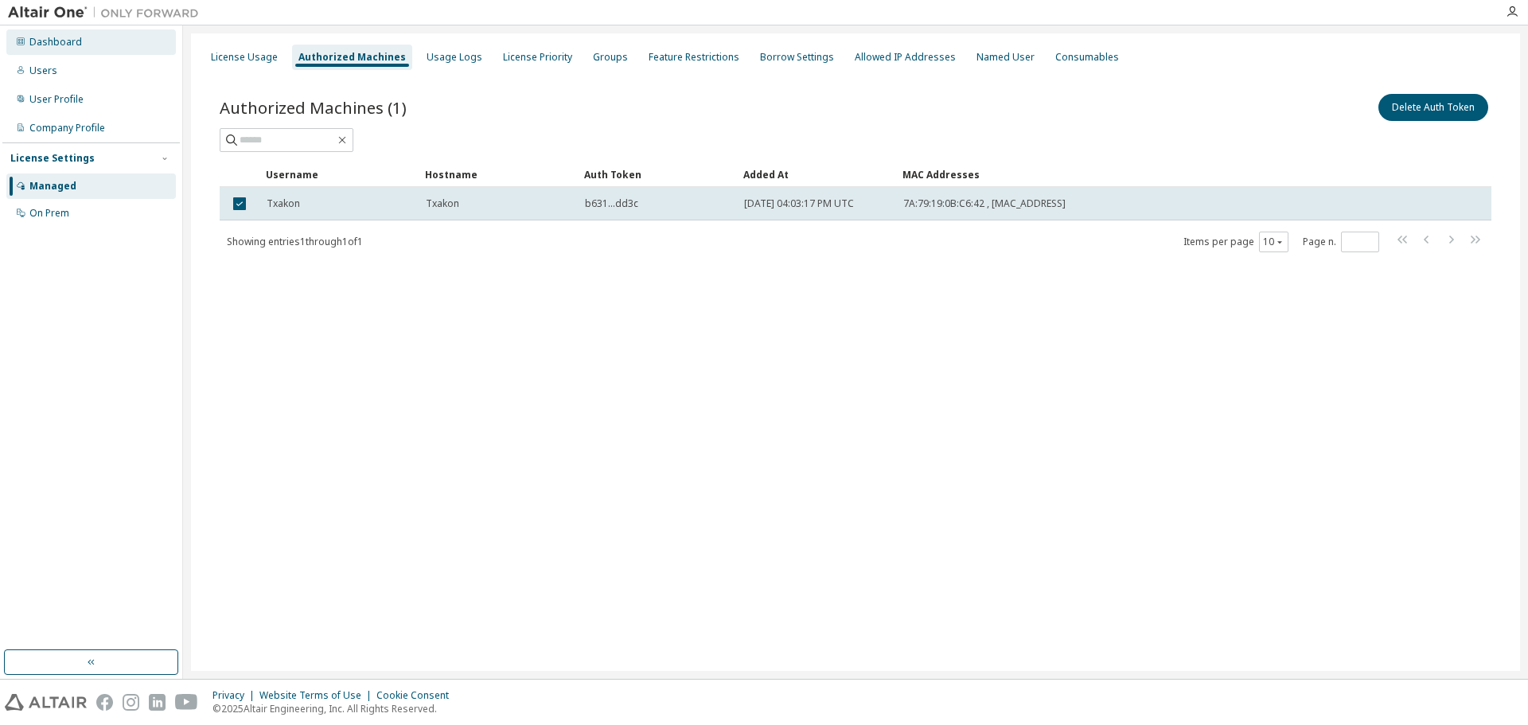
click at [59, 43] on div "Dashboard" at bounding box center [55, 42] width 53 height 13
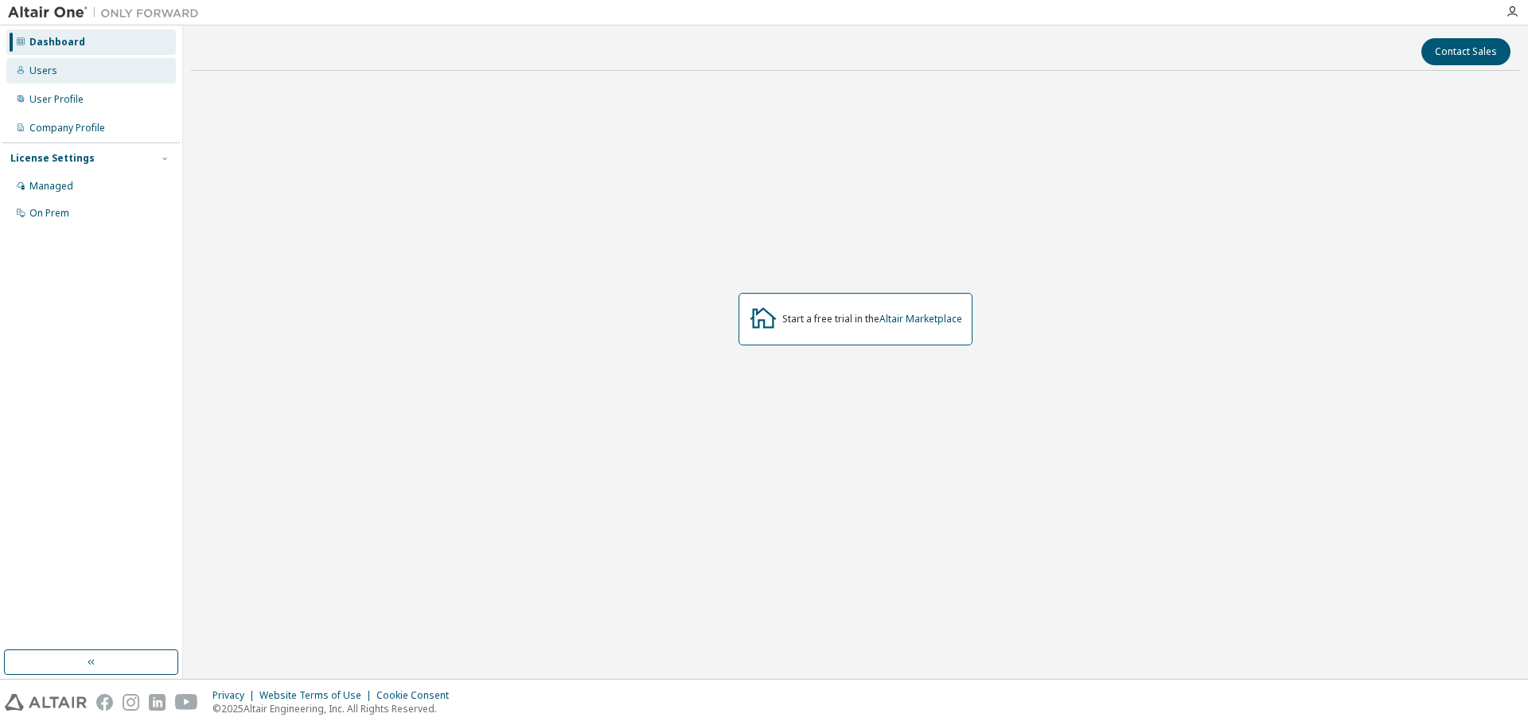
click at [54, 75] on div "Users" at bounding box center [43, 70] width 28 height 13
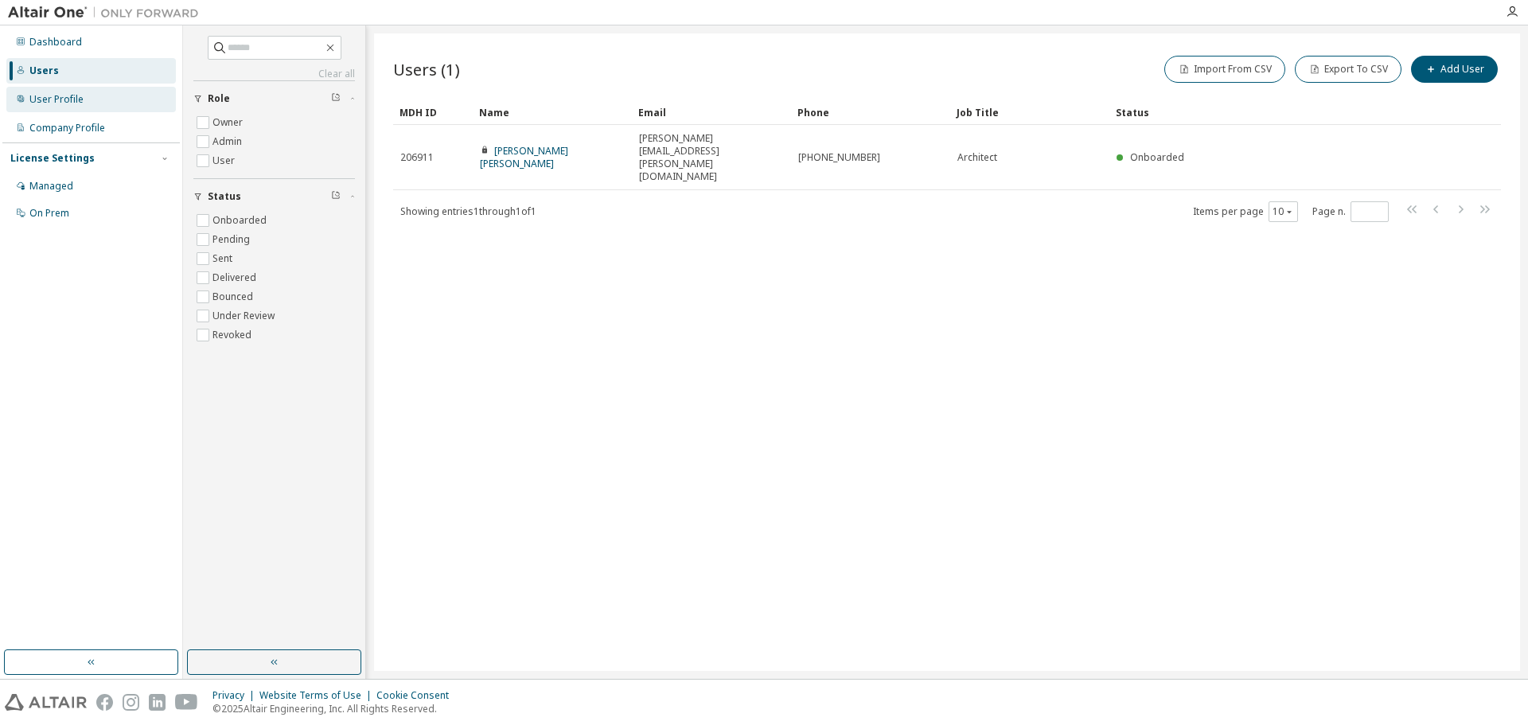
click at [64, 99] on div "User Profile" at bounding box center [56, 99] width 54 height 13
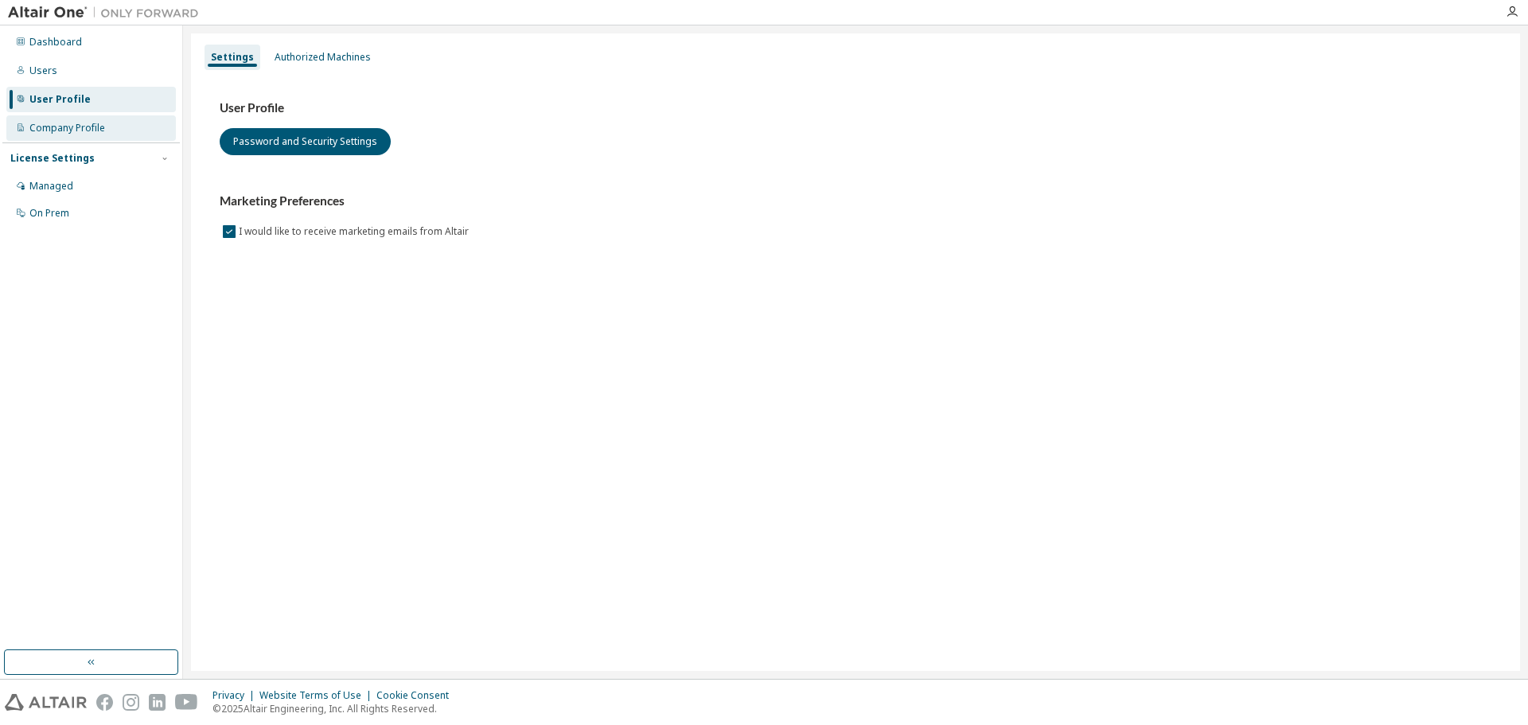
click at [56, 122] on div "Company Profile" at bounding box center [67, 128] width 76 height 13
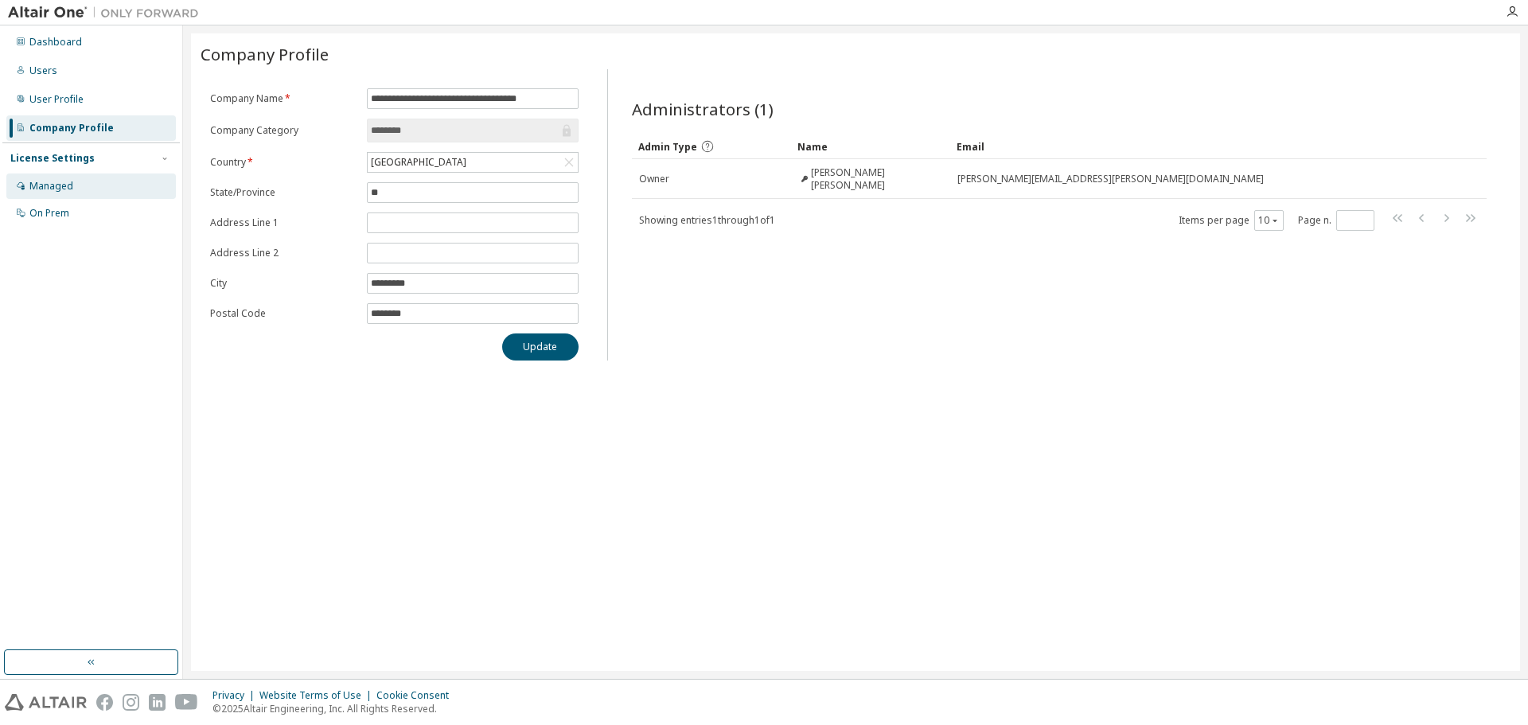
click at [56, 177] on div "Managed" at bounding box center [90, 185] width 169 height 25
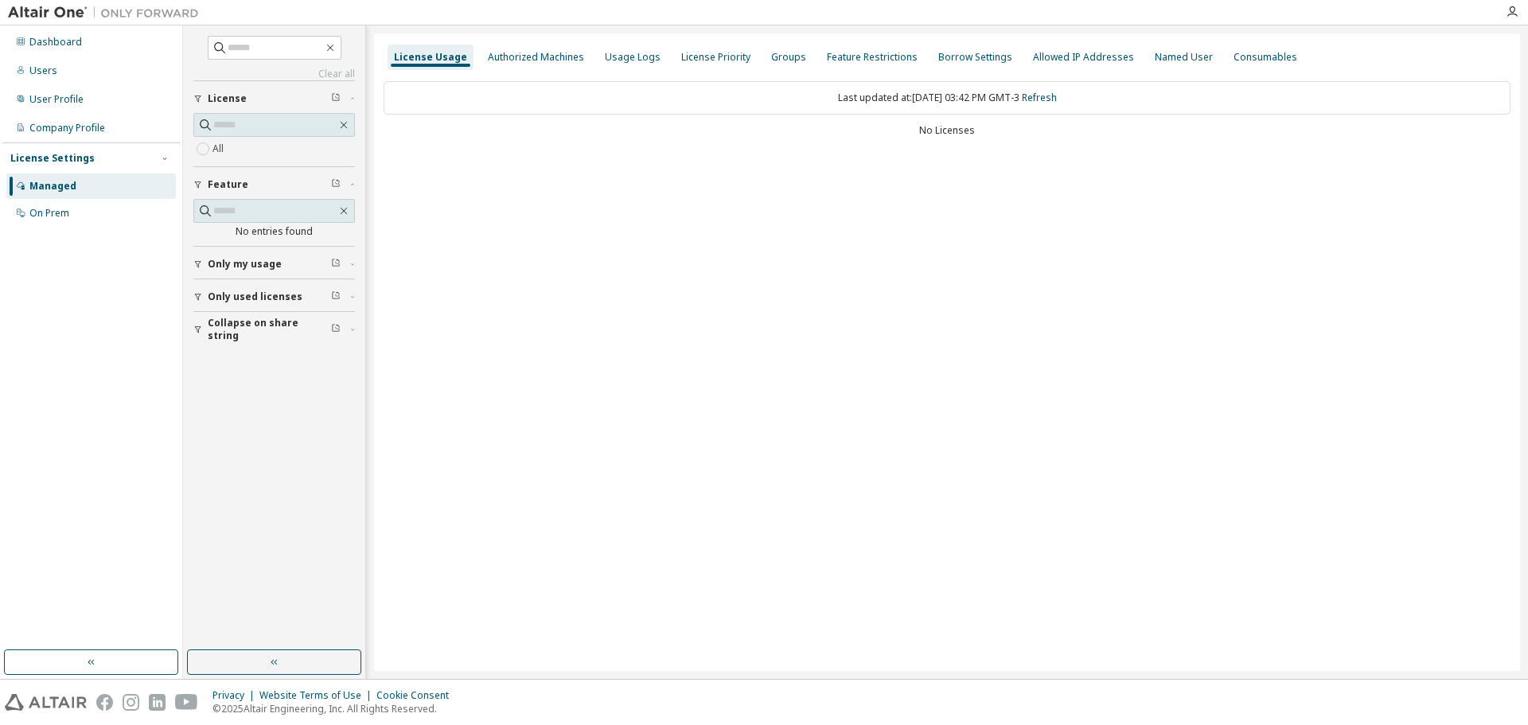
click at [198, 264] on icon "button" at bounding box center [198, 264] width 10 height 10
click at [226, 302] on span "Only used licenses" at bounding box center [255, 296] width 95 height 13
click at [532, 45] on div "Authorized Machines" at bounding box center [535, 57] width 109 height 25
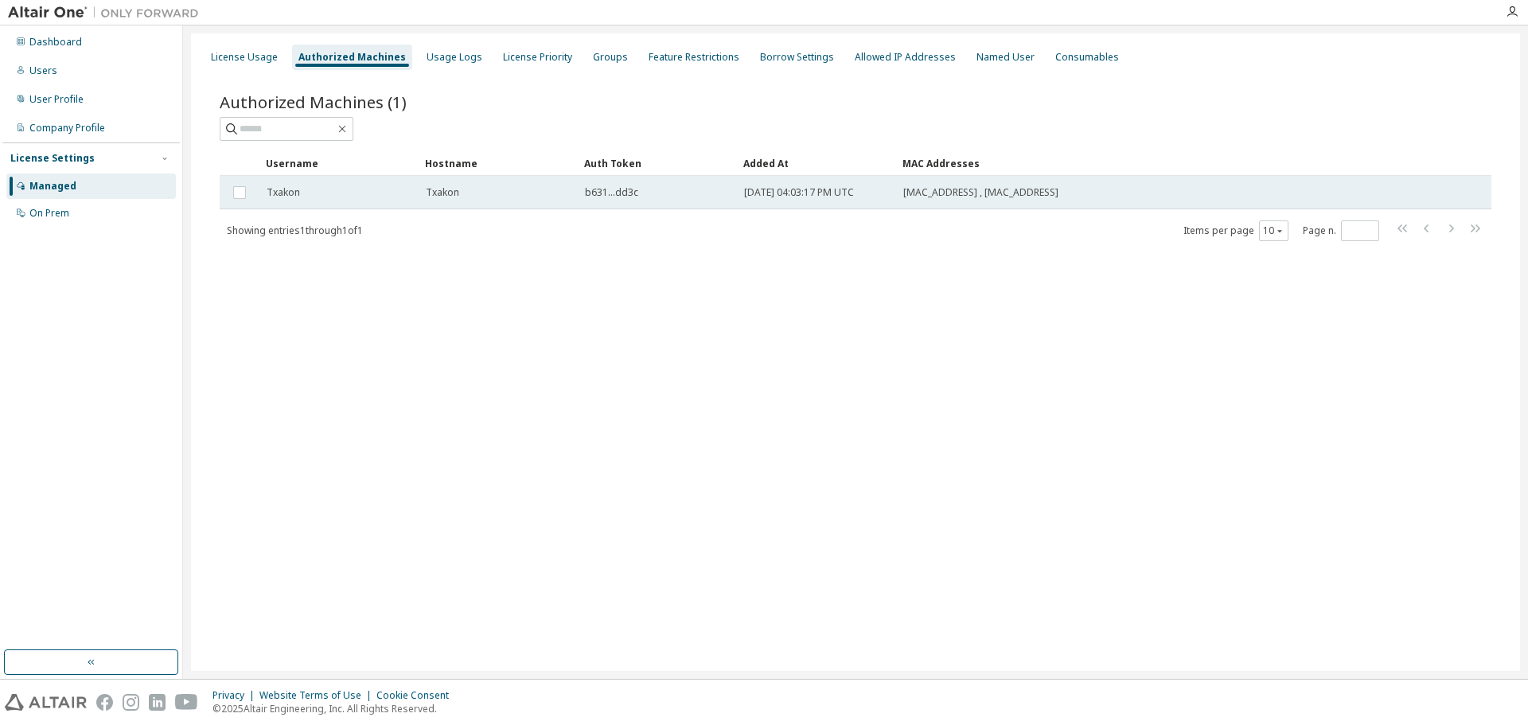
click at [294, 190] on span "Txakon" at bounding box center [283, 192] width 33 height 13
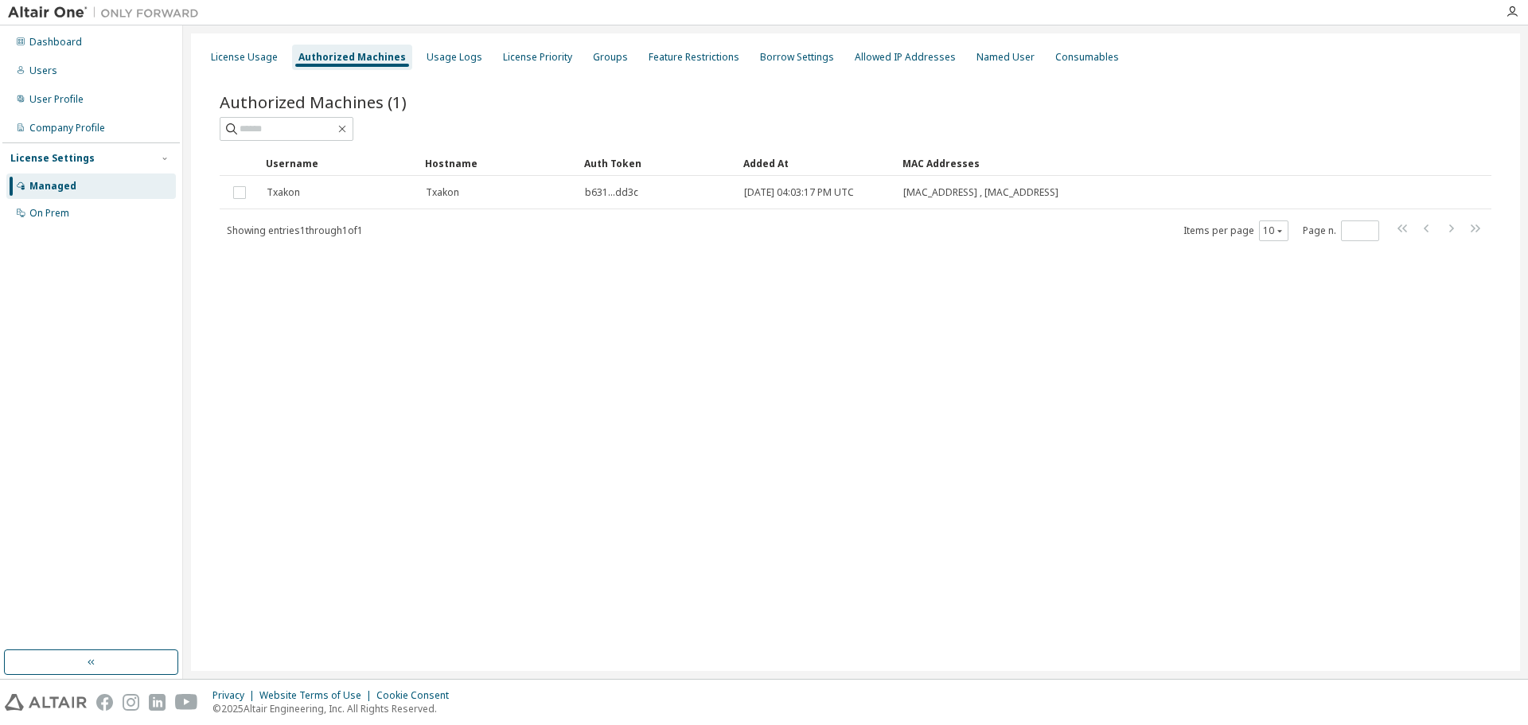
click at [294, 190] on span "Txakon" at bounding box center [283, 192] width 33 height 13
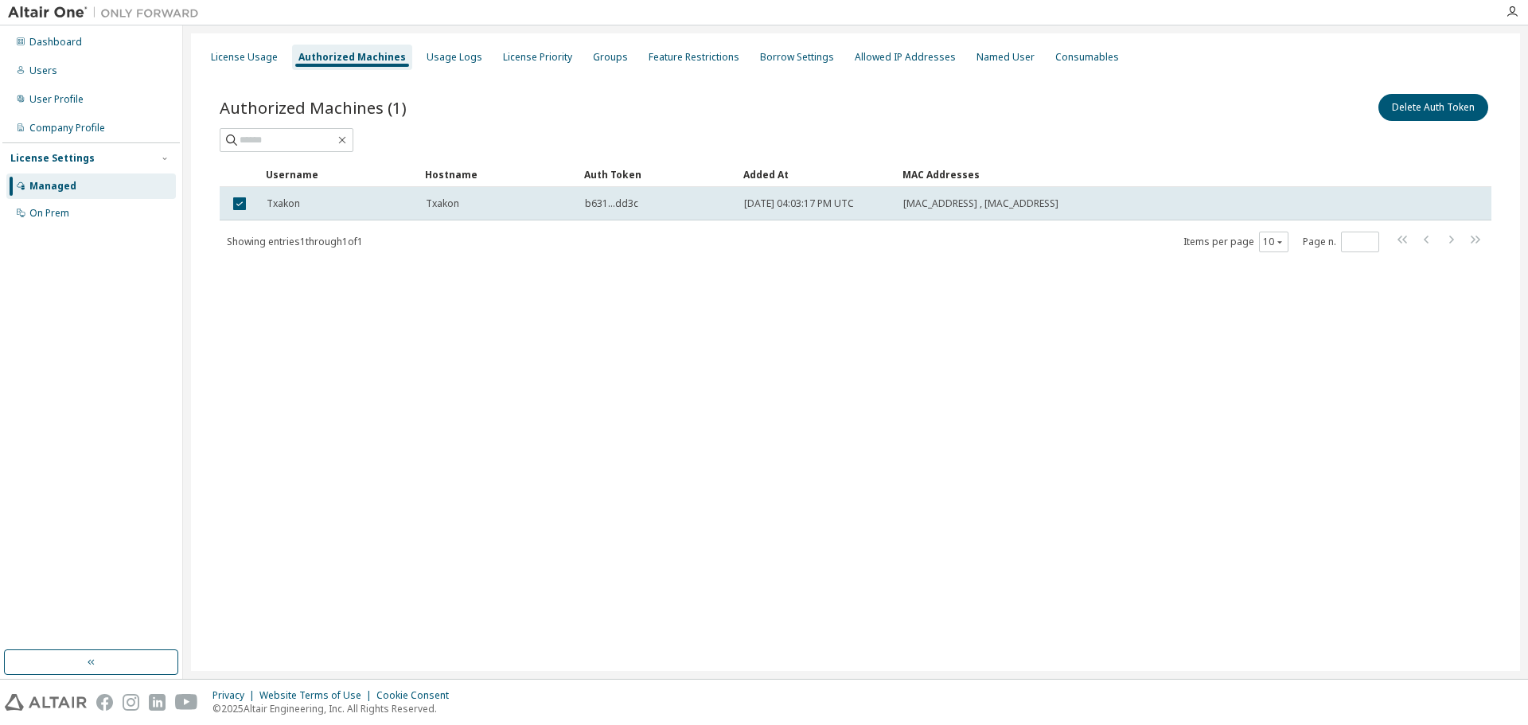
drag, startPoint x: 293, startPoint y: 190, endPoint x: 793, endPoint y: 312, distance: 515.1
click at [793, 312] on div "License Usage Authorized Machines Usage Logs License Priority Groups Feature Re…" at bounding box center [855, 351] width 1329 height 637
click at [851, 273] on div "Authorized Machines (1) Delete Auth Token Clear Load Save Save As Field Operato…" at bounding box center [856, 183] width 1310 height 223
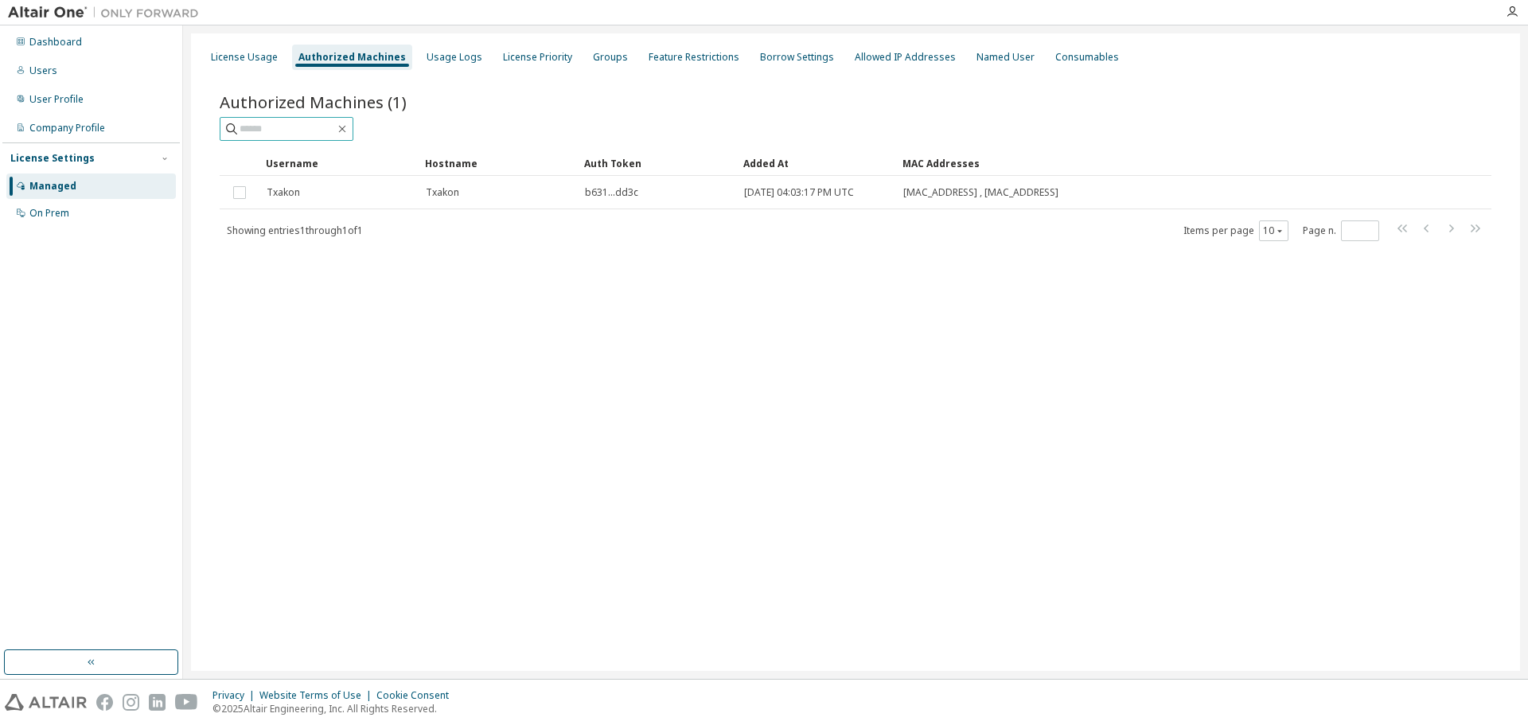
click at [260, 126] on input "text" at bounding box center [286, 129] width 95 height 16
type input "*"
click at [443, 65] on div "Usage Logs" at bounding box center [454, 57] width 68 height 25
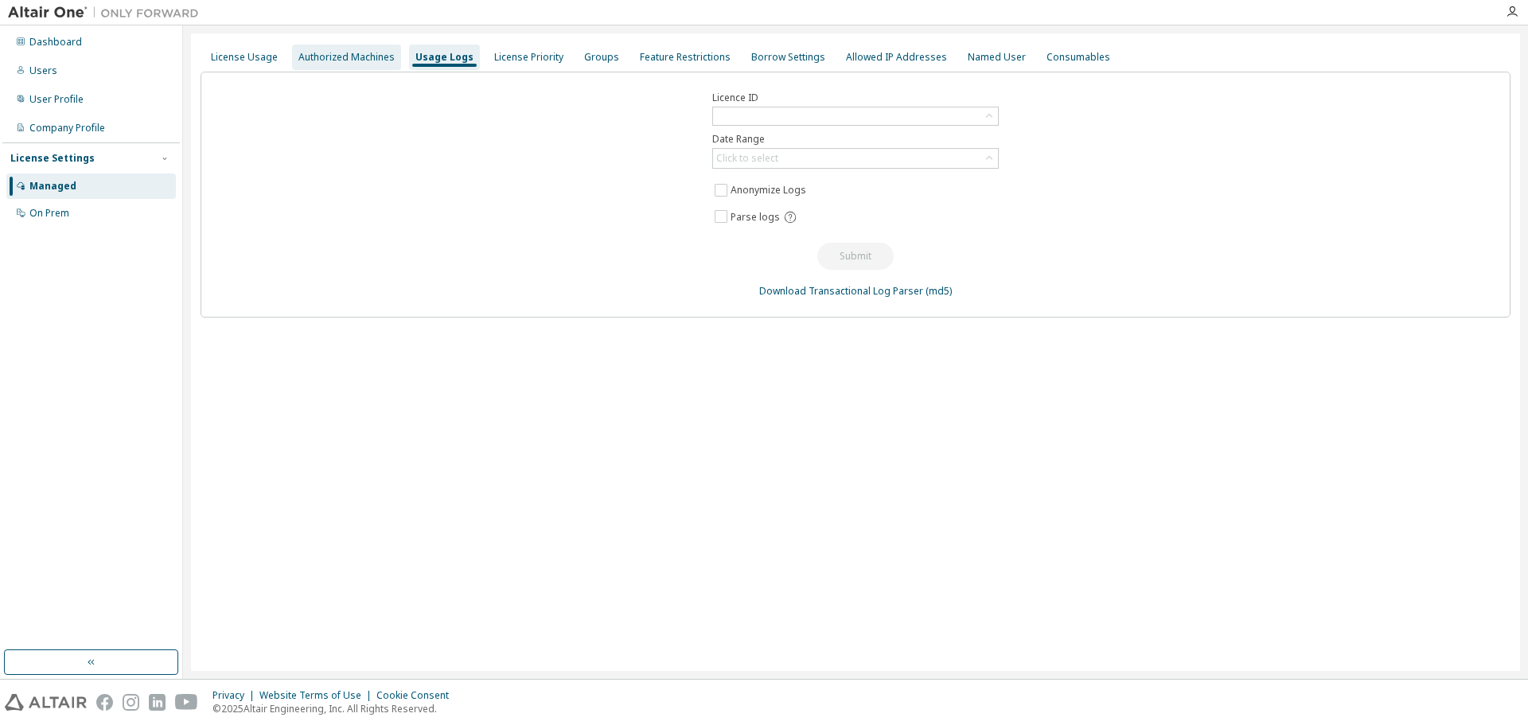
click at [318, 56] on div "Authorized Machines" at bounding box center [346, 57] width 96 height 13
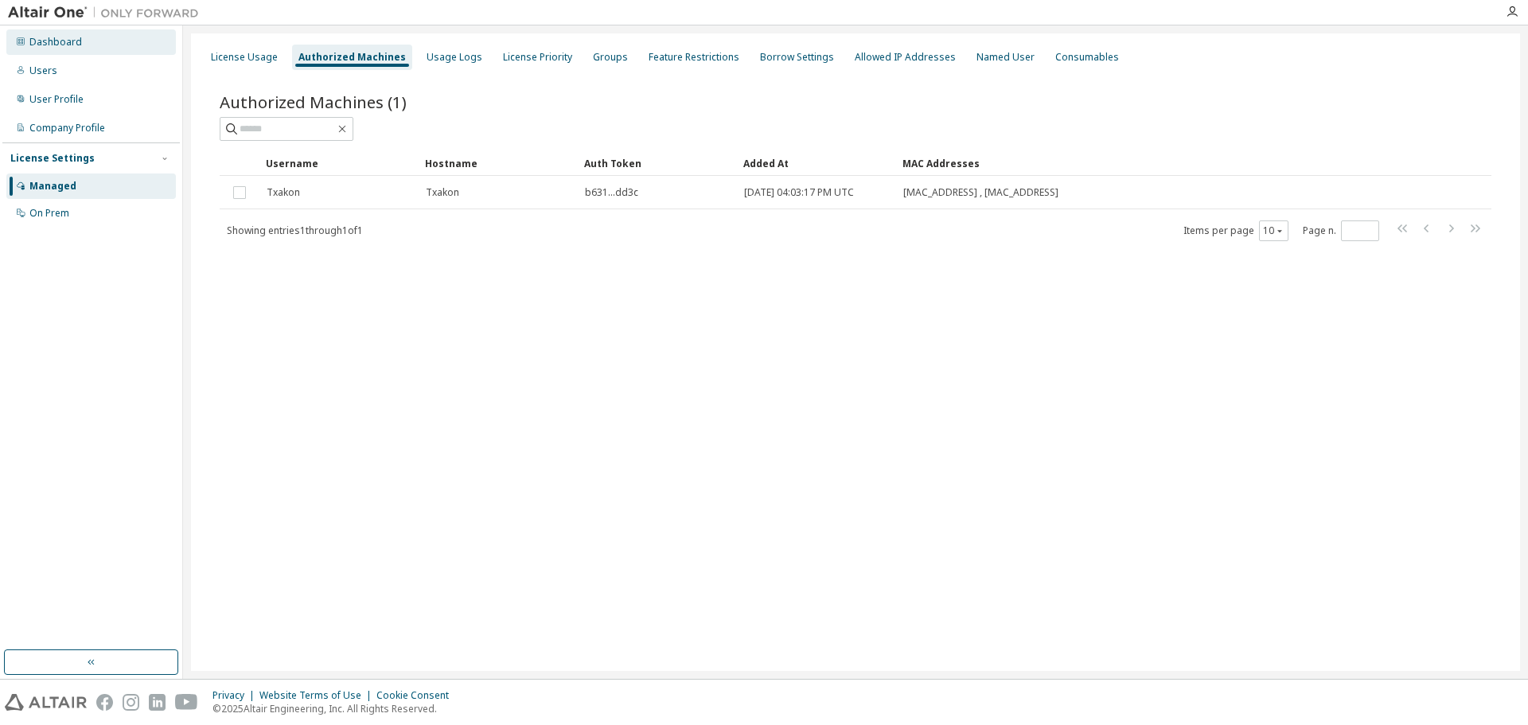
click at [64, 36] on div "Dashboard" at bounding box center [55, 42] width 53 height 13
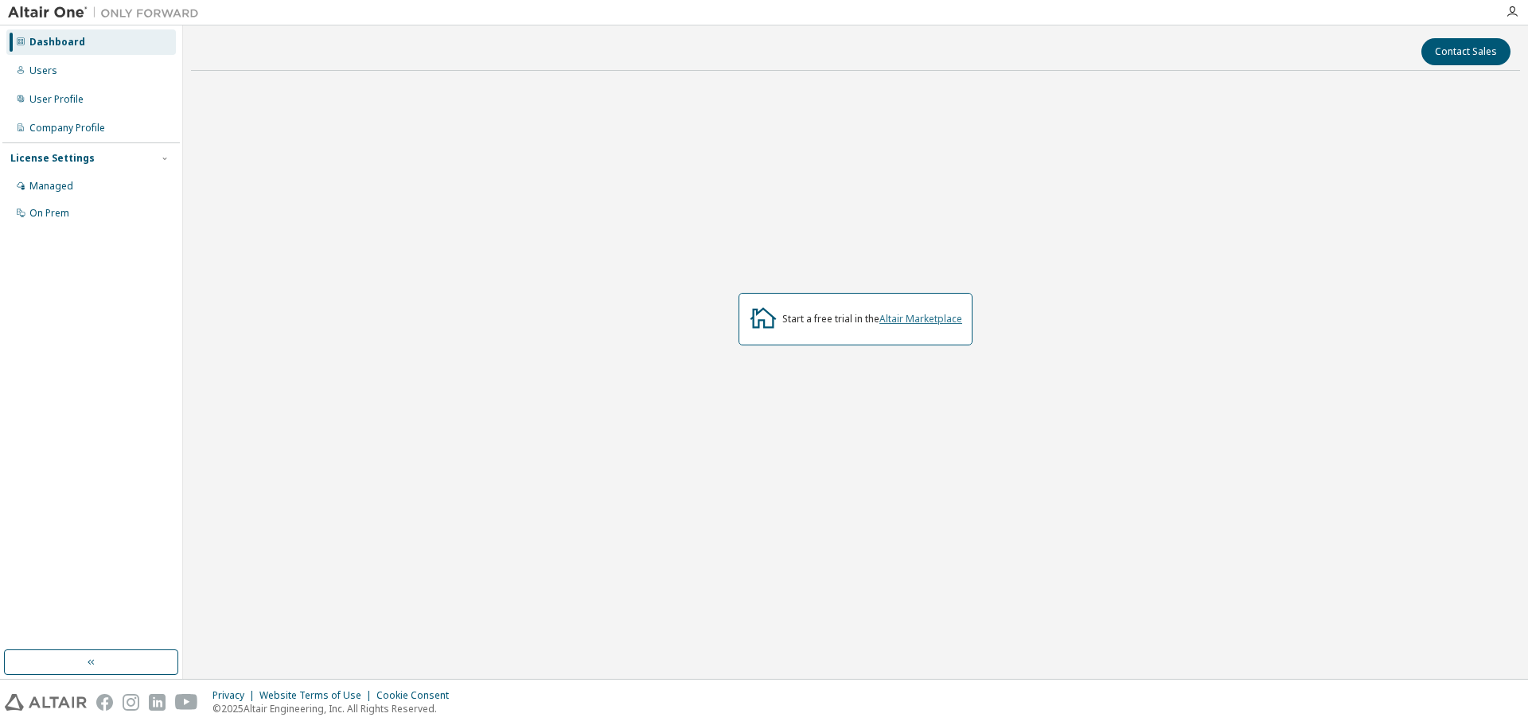
click at [947, 321] on link "Altair Marketplace" at bounding box center [920, 319] width 83 height 14
